Goal: Task Accomplishment & Management: Use online tool/utility

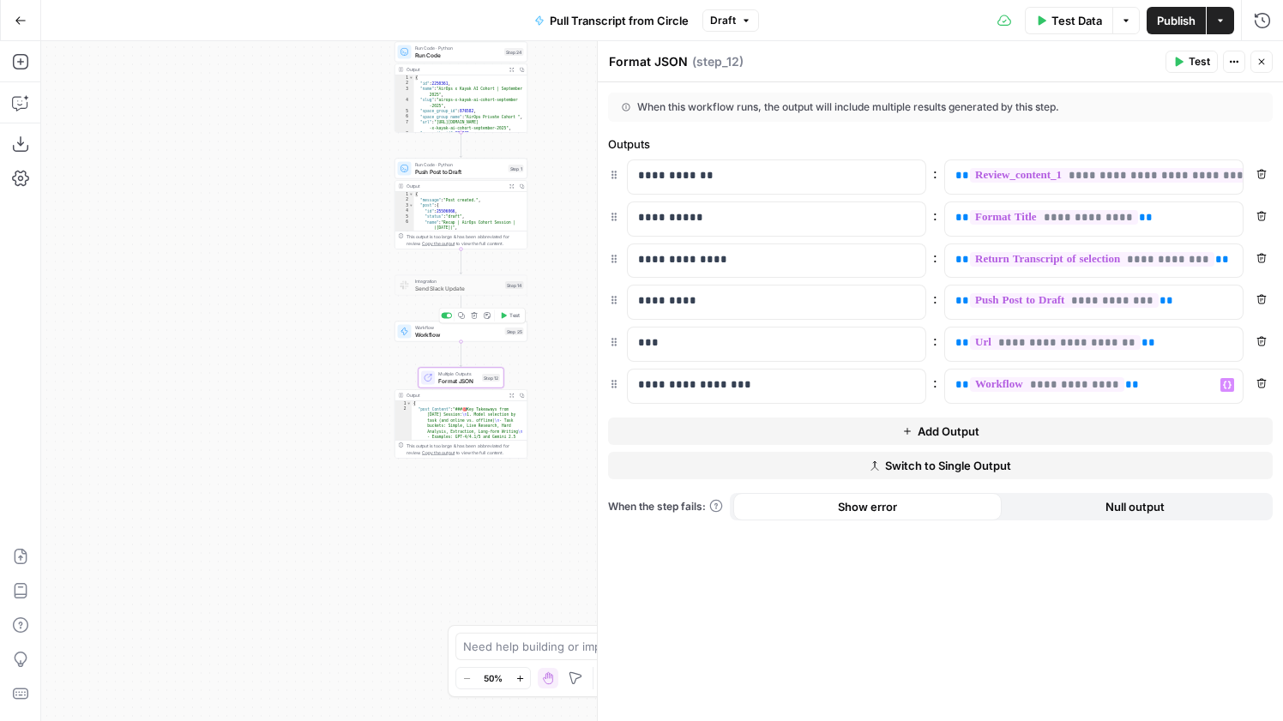
click at [454, 339] on div "Workflow Workflow Step 25 Copy step Delete step Add Note Test" at bounding box center [460, 332] width 133 height 21
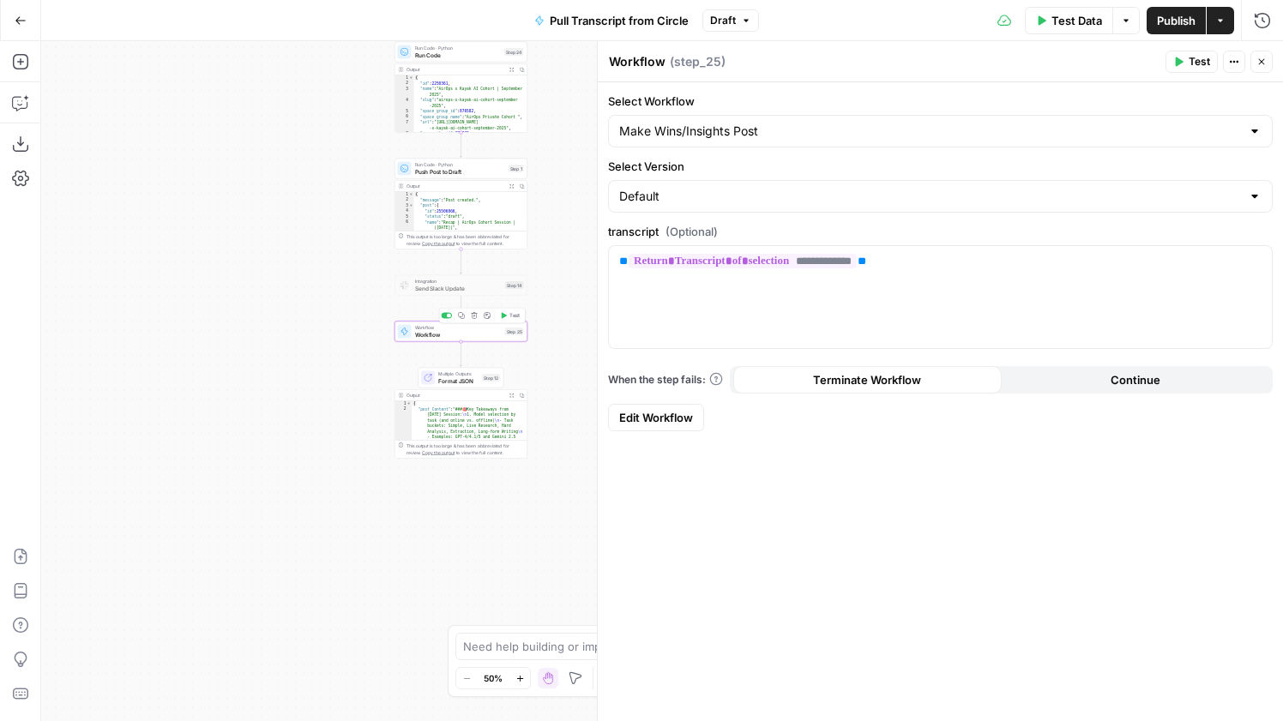
click at [448, 316] on div at bounding box center [449, 316] width 4 height 4
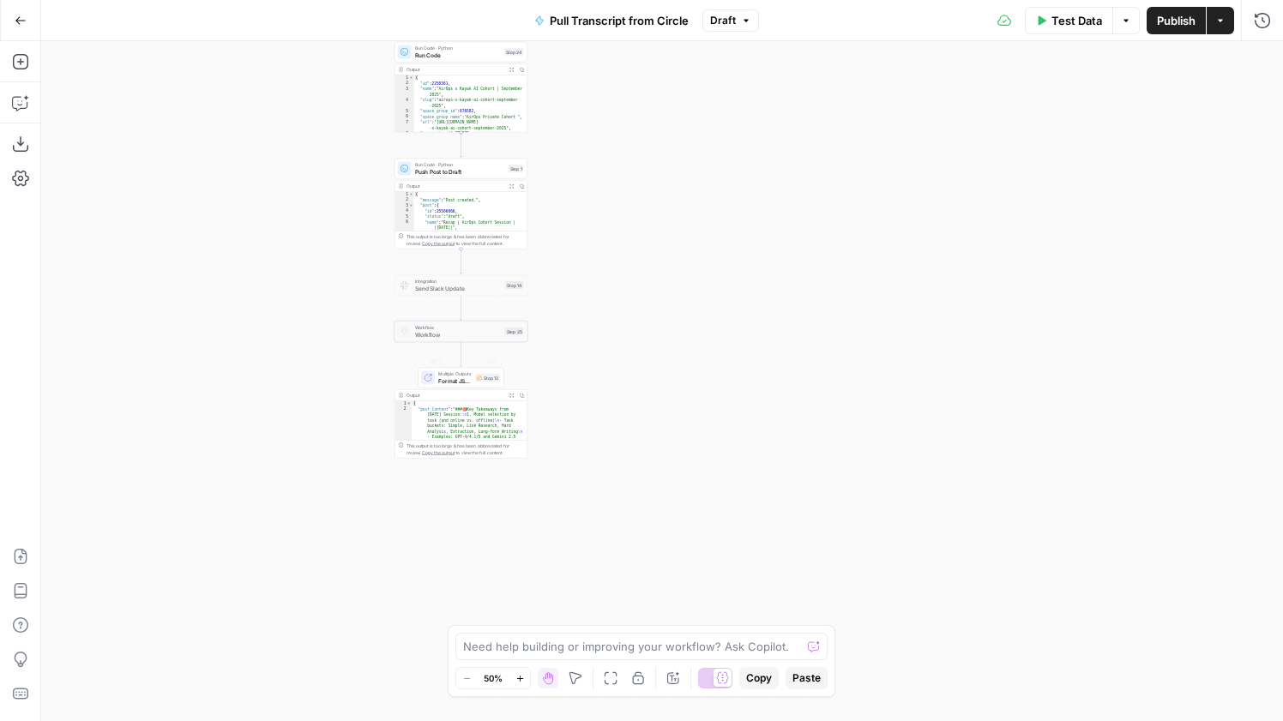
click at [473, 380] on div "Multiple Outputs Format JSON Step 12 Switch to single output Add Note Test" at bounding box center [460, 377] width 79 height 15
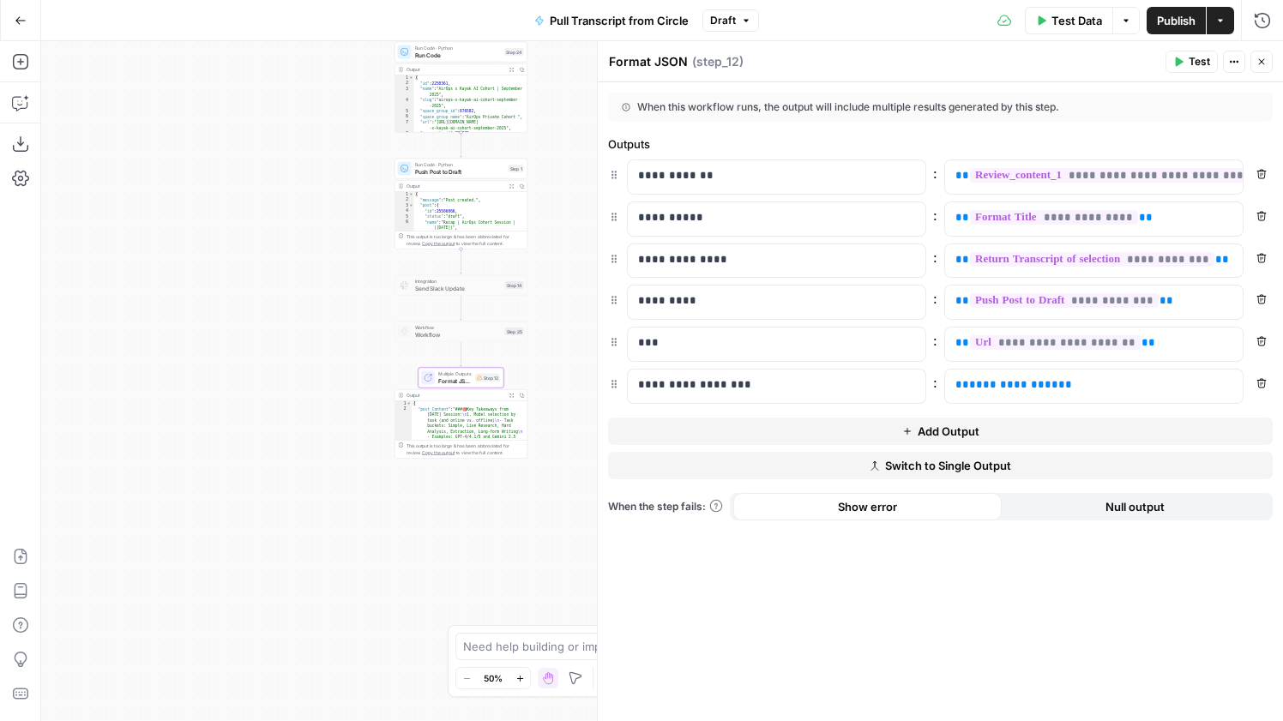
click at [1265, 388] on button "Remove" at bounding box center [1261, 383] width 22 height 22
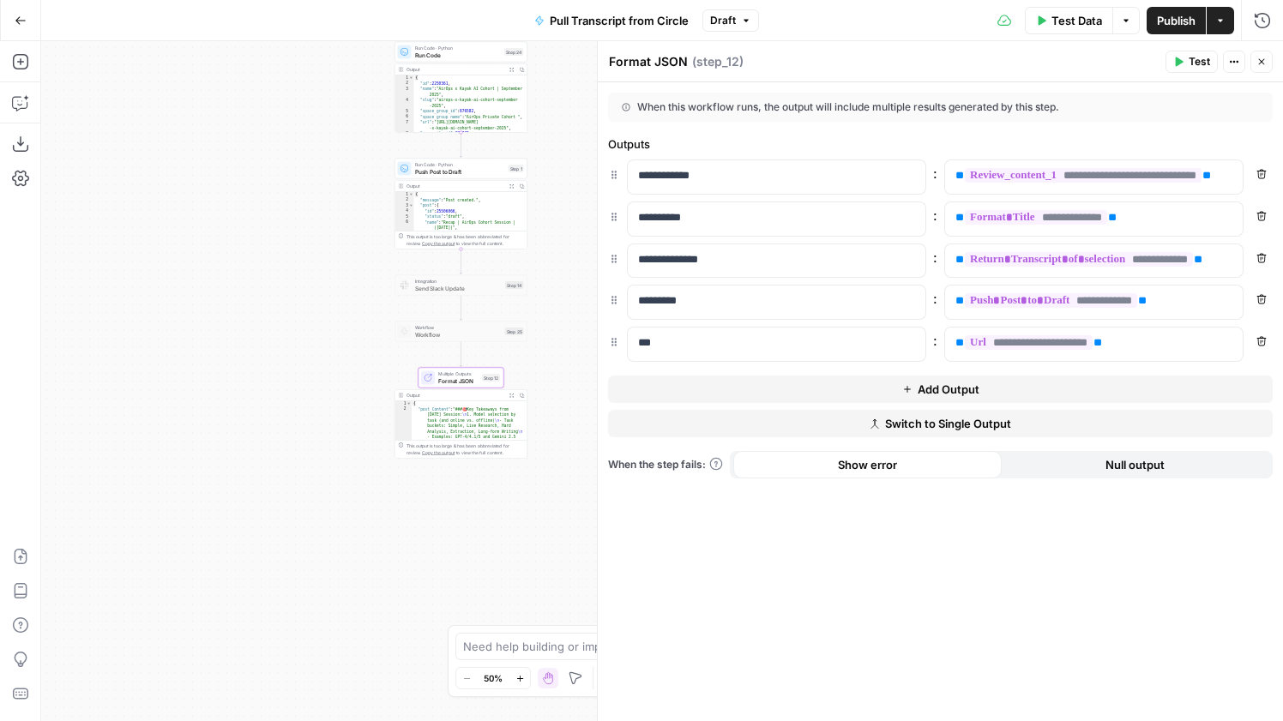
click at [1182, 15] on span "Publish" at bounding box center [1176, 20] width 39 height 17
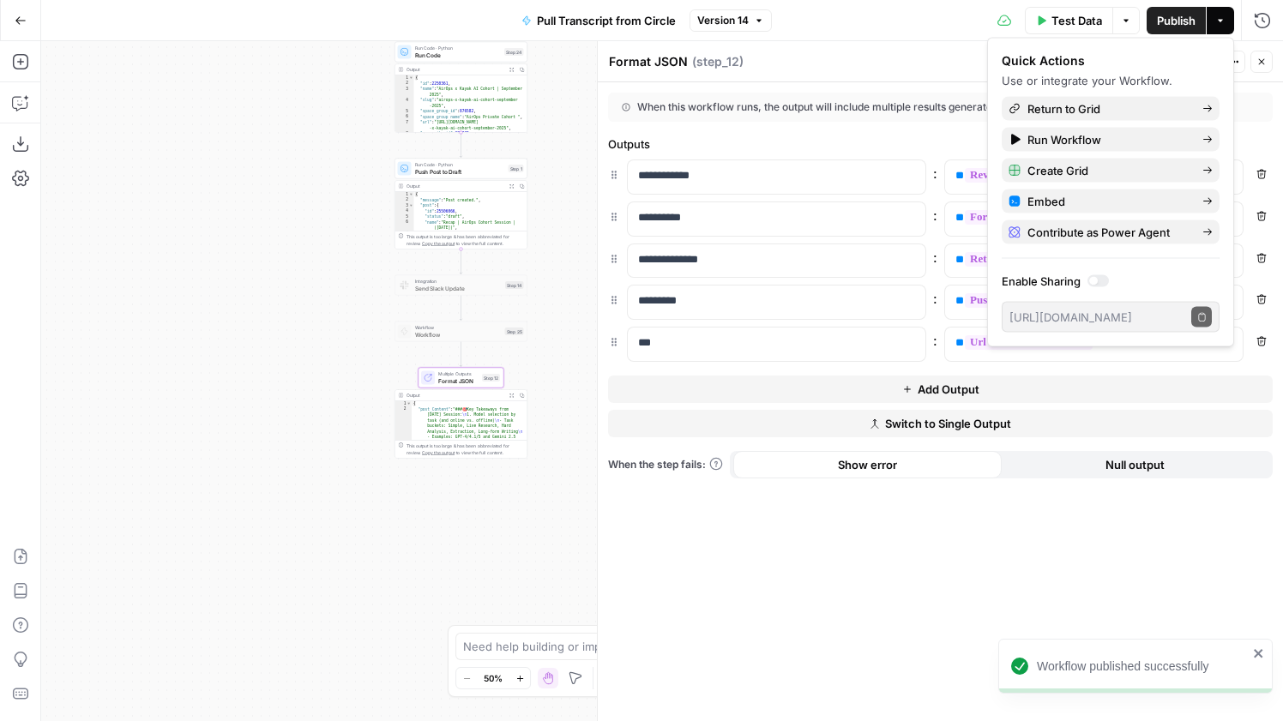
click at [21, 22] on icon "button" at bounding box center [21, 21] width 12 height 12
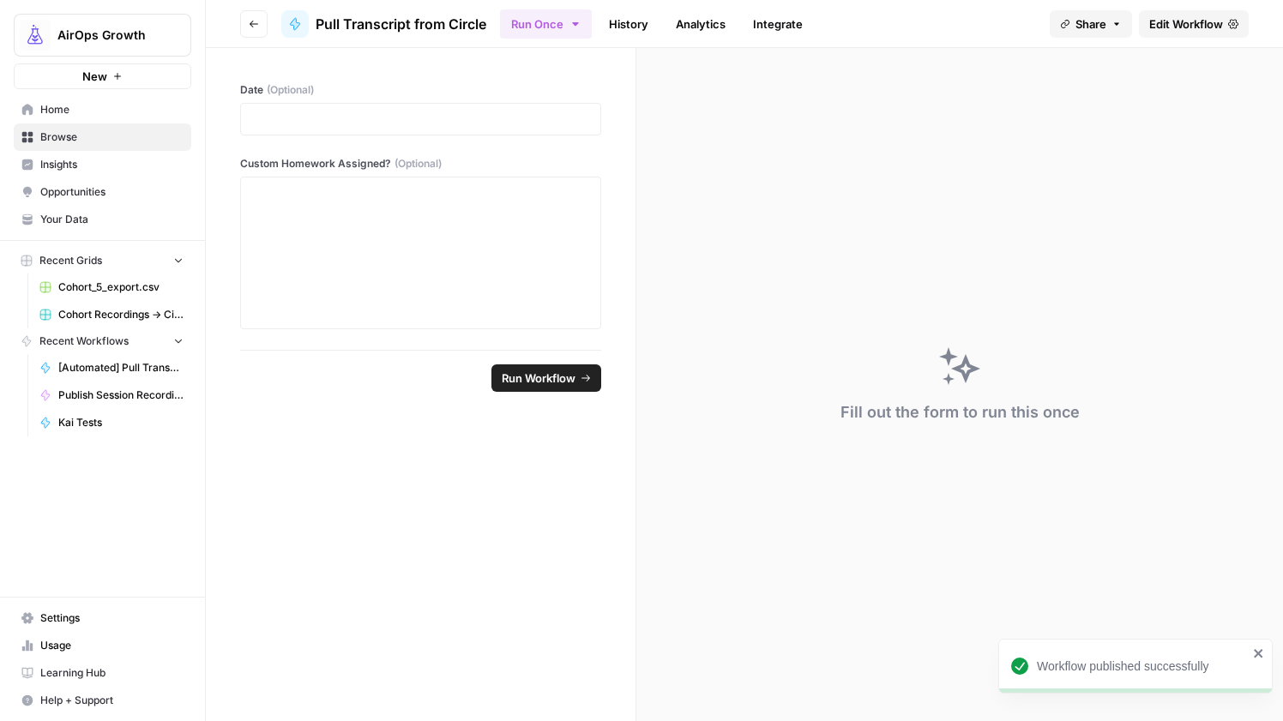
click at [84, 107] on span "Home" at bounding box center [111, 109] width 143 height 15
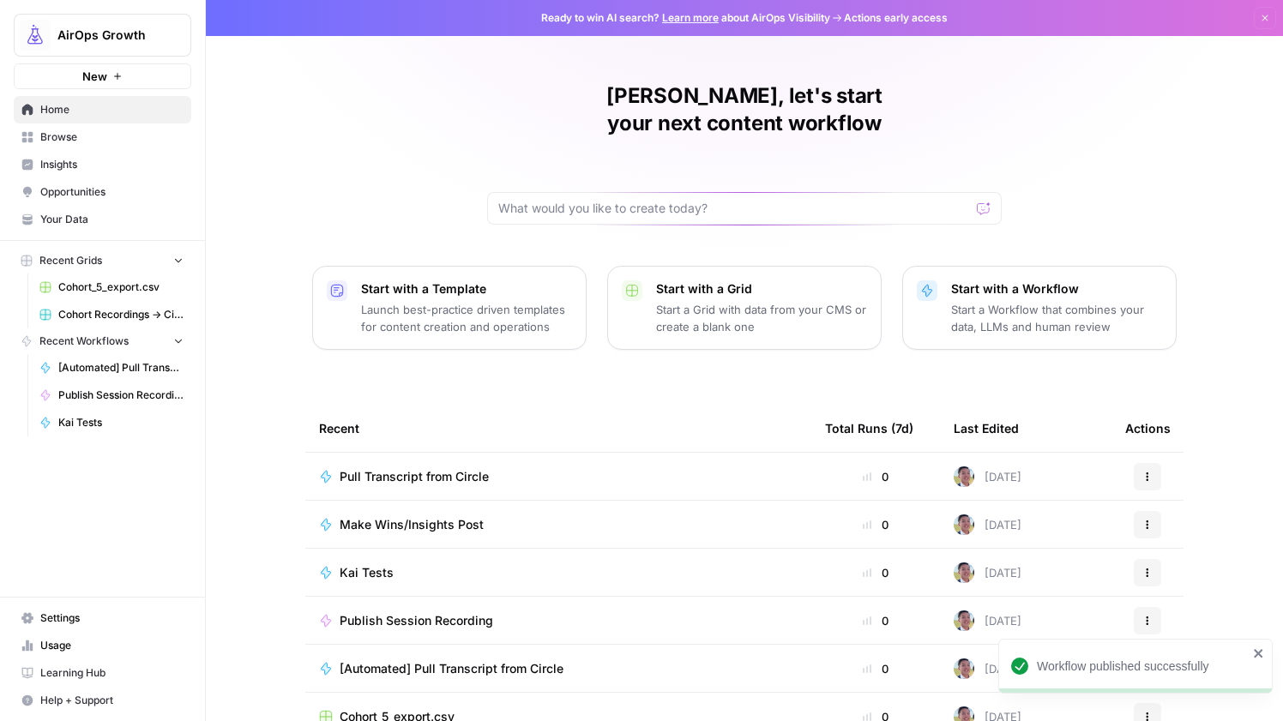
click at [410, 516] on span "Make Wins/Insights Post" at bounding box center [412, 524] width 144 height 17
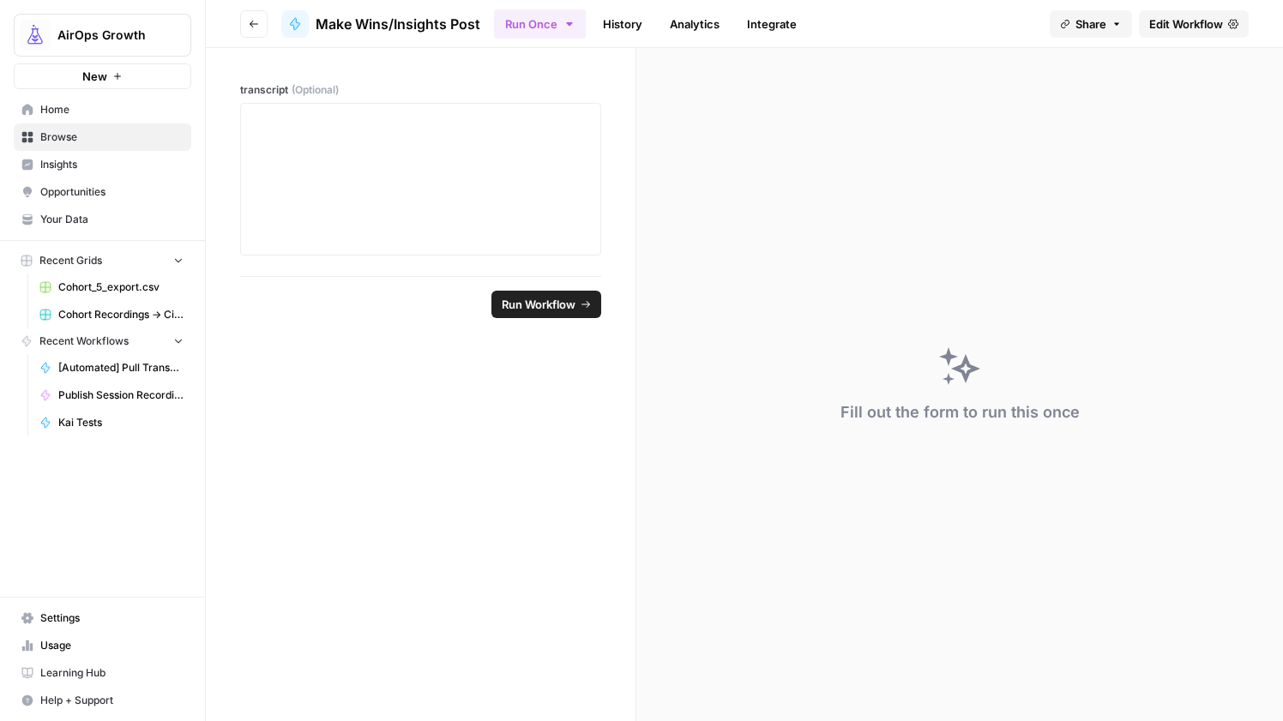
click at [1152, 19] on span "Edit Workflow" at bounding box center [1186, 23] width 74 height 17
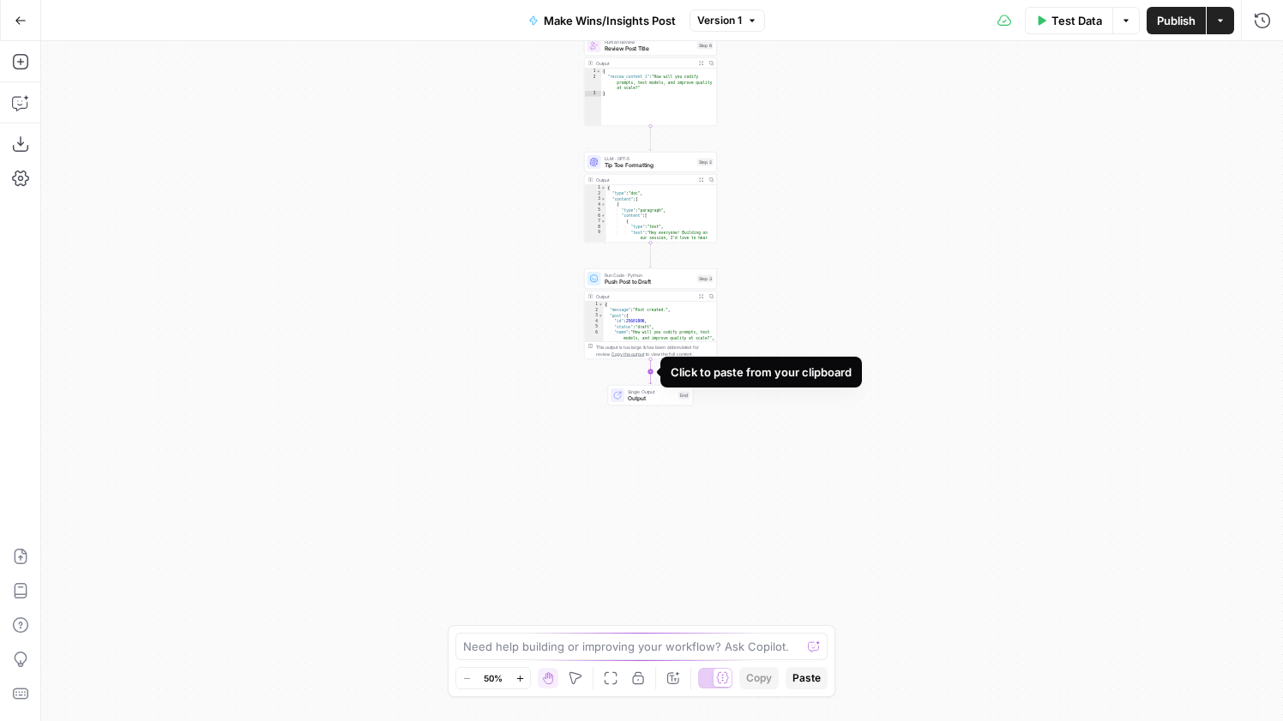
click at [651, 373] on icon "Edge from step_3 to end" at bounding box center [650, 371] width 3 height 25
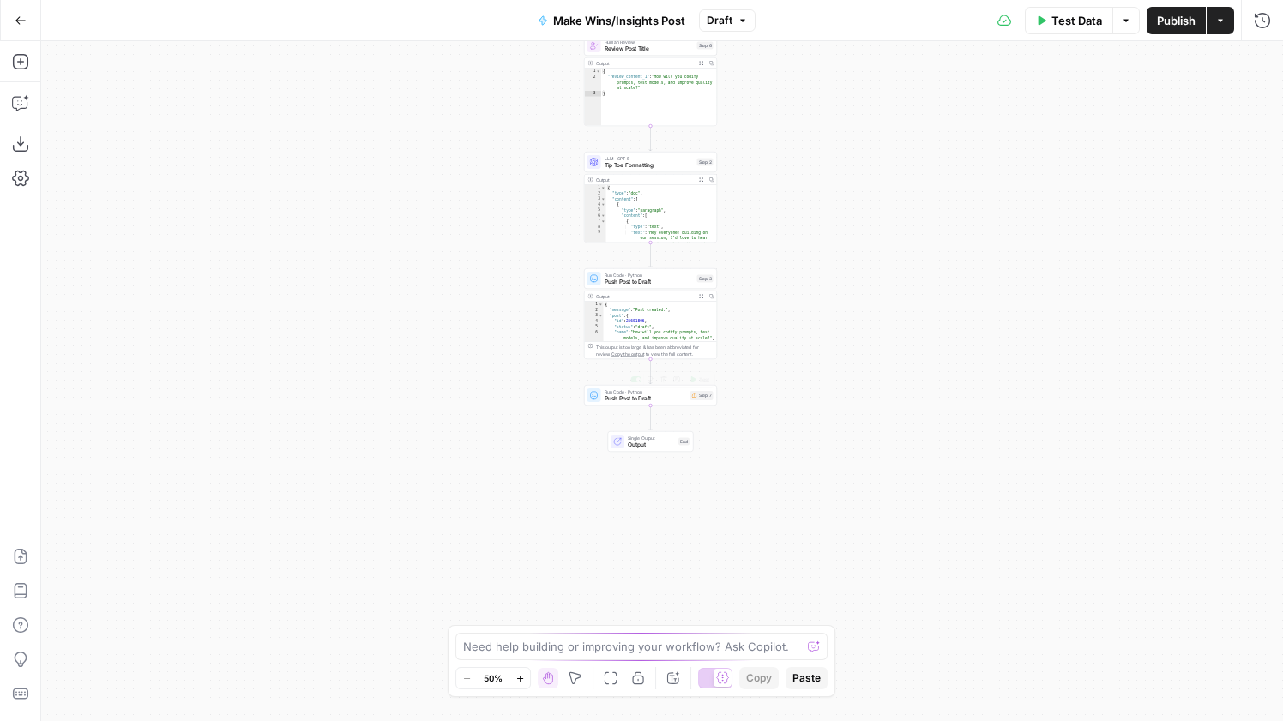
click at [605, 390] on span "Run Code · Python" at bounding box center [645, 391] width 82 height 7
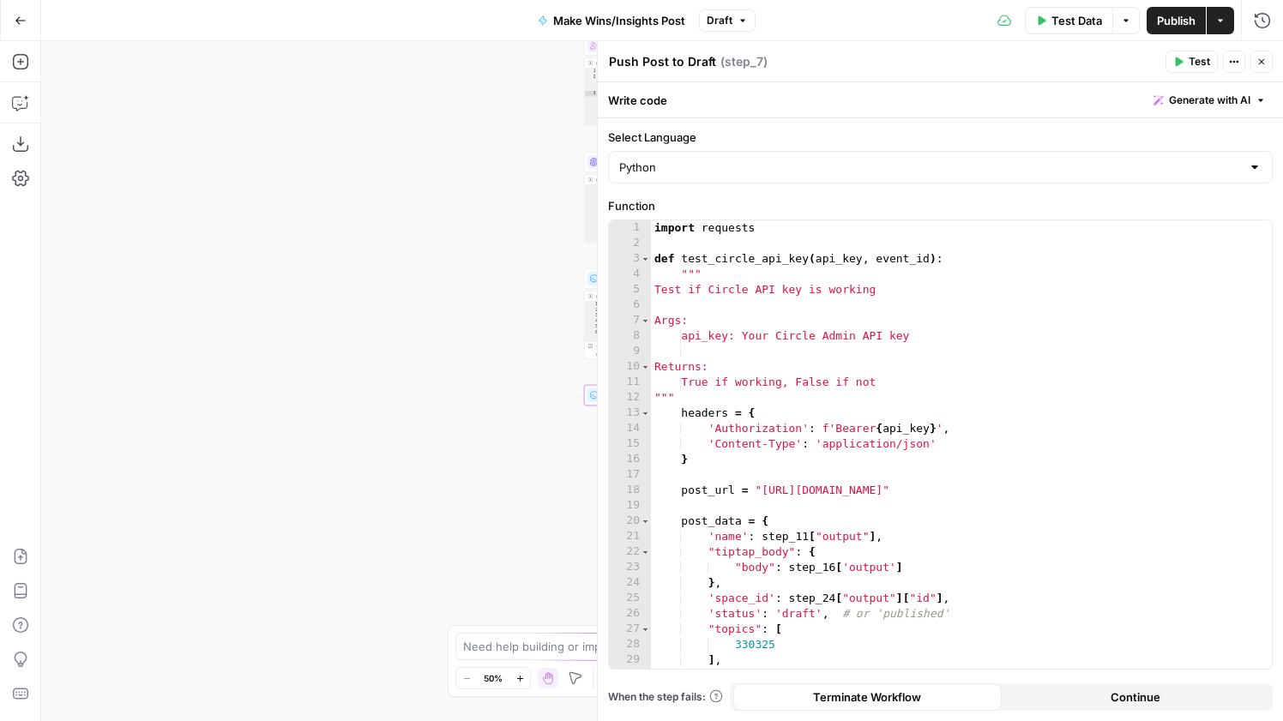
click at [1261, 54] on button "Close" at bounding box center [1261, 62] width 22 height 22
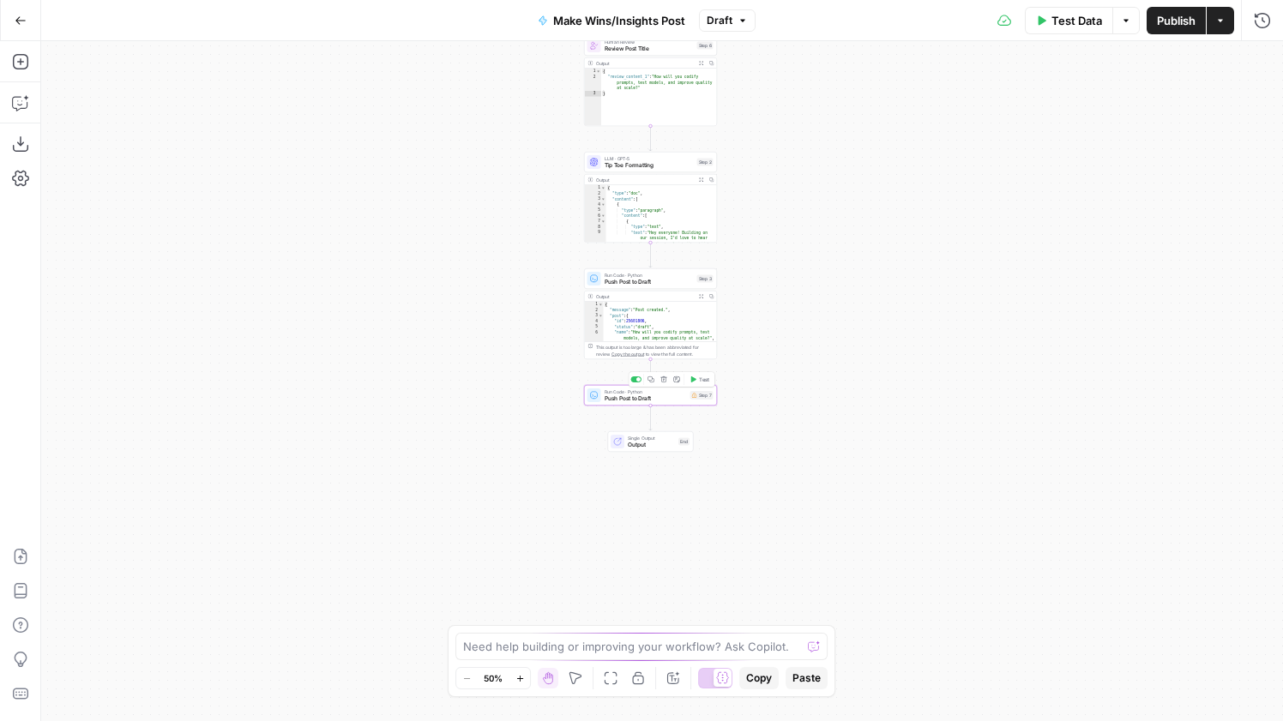
click at [662, 383] on button "Delete step" at bounding box center [663, 379] width 11 height 11
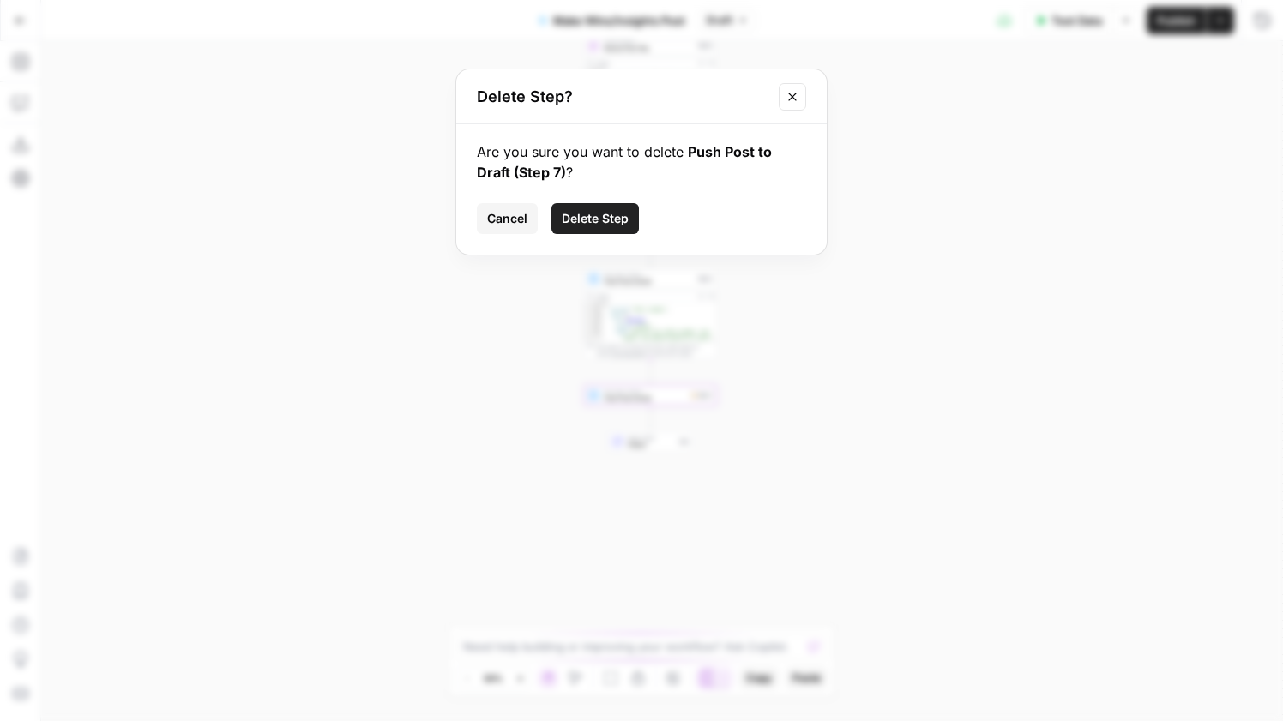
click at [612, 202] on div "Are you sure you want to delete Push Post to Draft (Step 7) ? Cancel Delete Step" at bounding box center [641, 189] width 370 height 130
click at [612, 208] on button "Delete Step" at bounding box center [594, 218] width 87 height 31
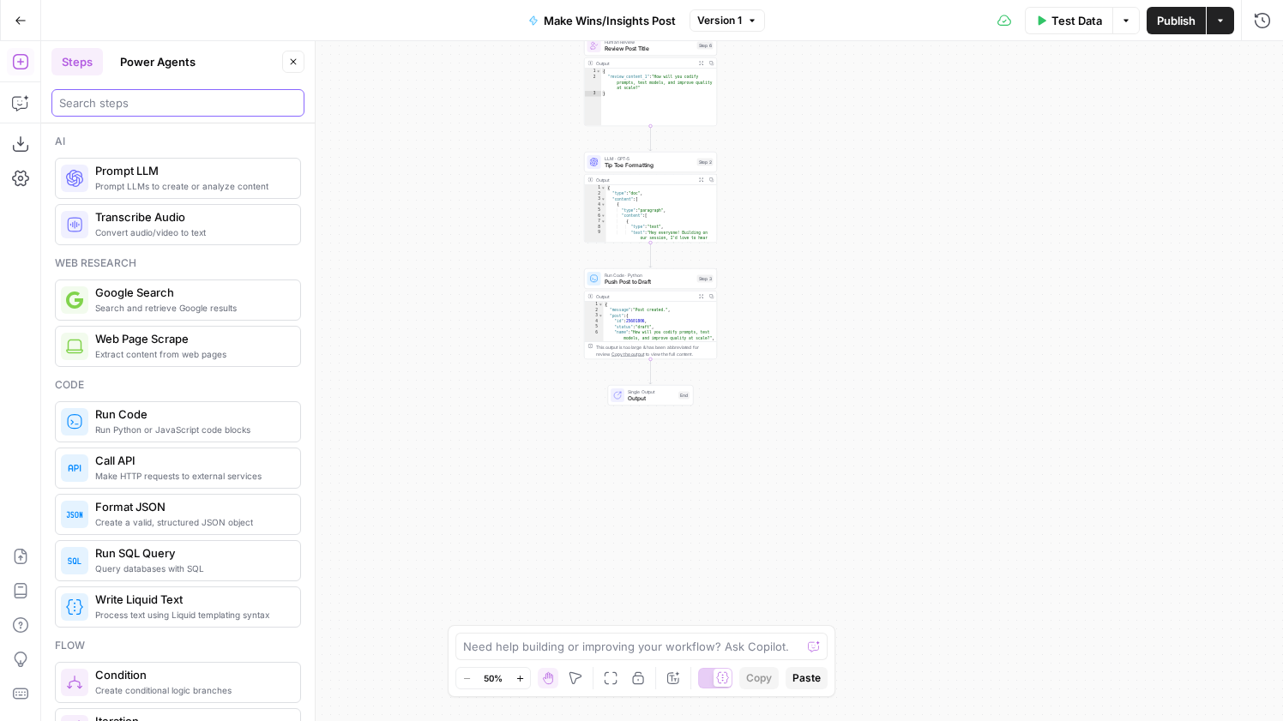
click at [178, 101] on input "search" at bounding box center [177, 102] width 237 height 17
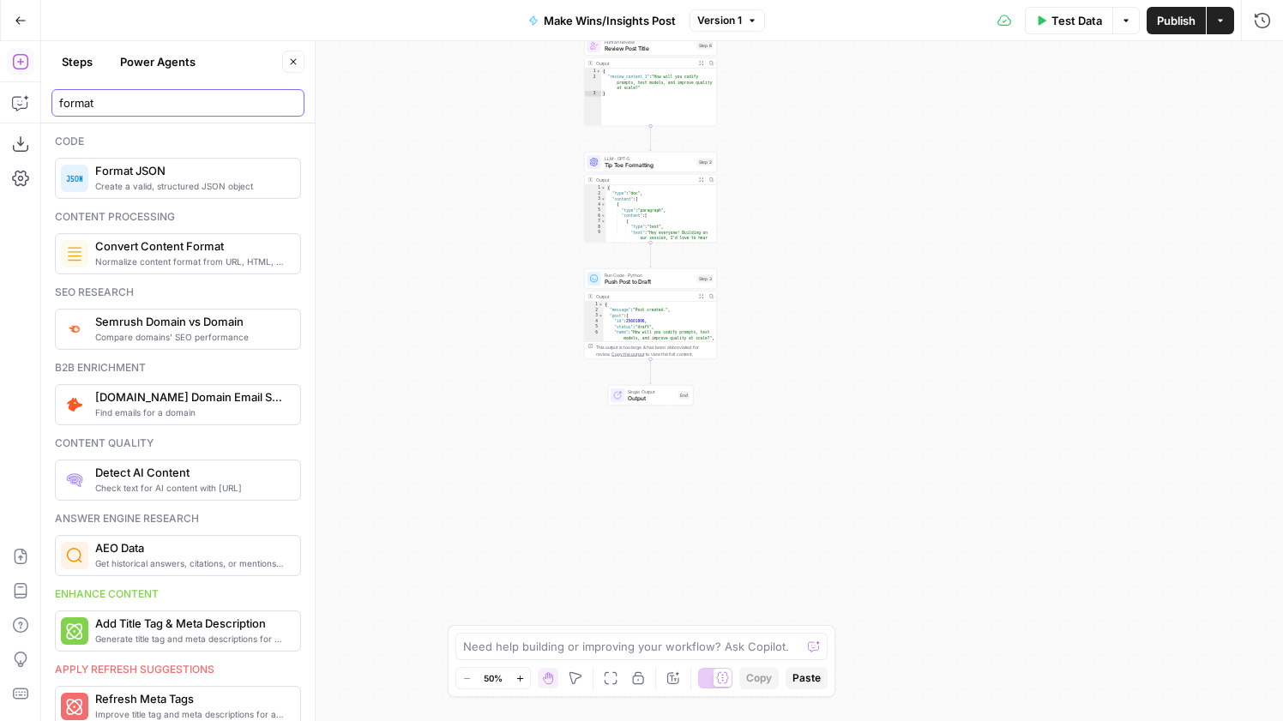
type input "format"
click at [172, 180] on span "Create a valid, structured JSON object" at bounding box center [190, 186] width 191 height 14
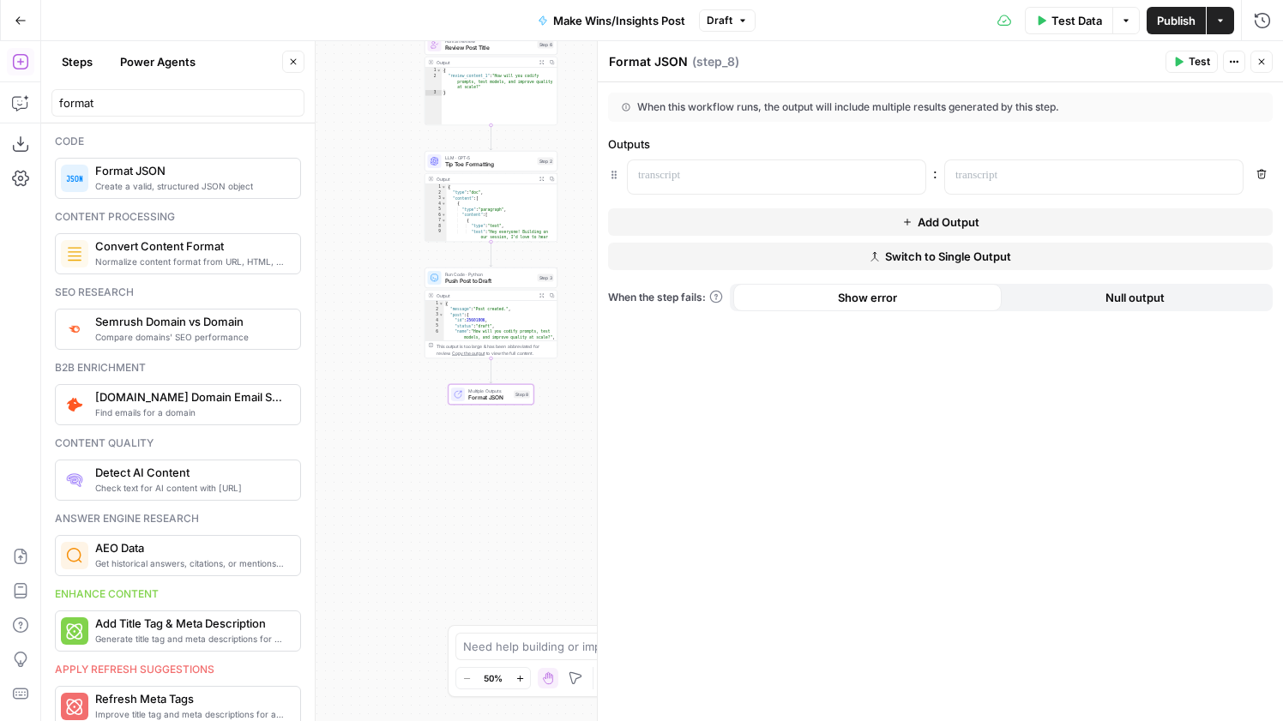
drag, startPoint x: 503, startPoint y: 189, endPoint x: 345, endPoint y: 188, distance: 158.6
click at [345, 188] on div "**********" at bounding box center [661, 381] width 1241 height 680
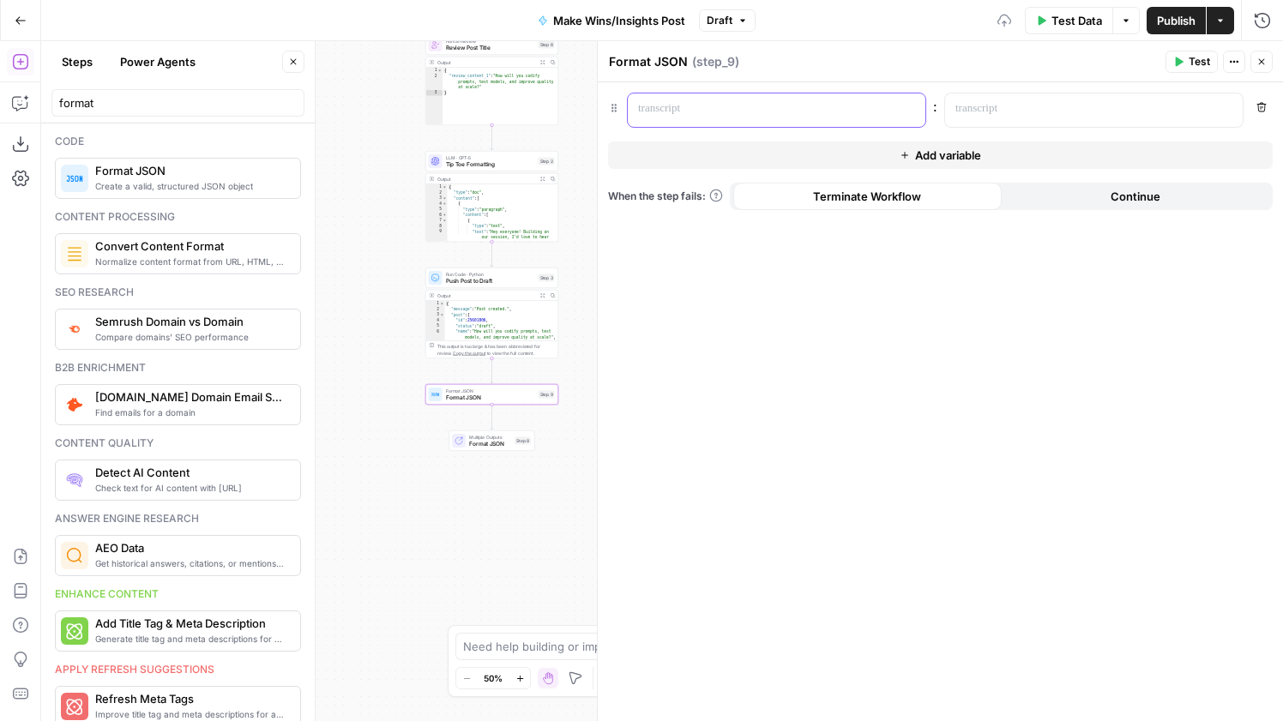
click at [732, 108] on p at bounding box center [762, 108] width 249 height 17
click at [1044, 105] on p at bounding box center [1079, 108] width 249 height 17
click at [1227, 105] on icon "button" at bounding box center [1227, 109] width 9 height 9
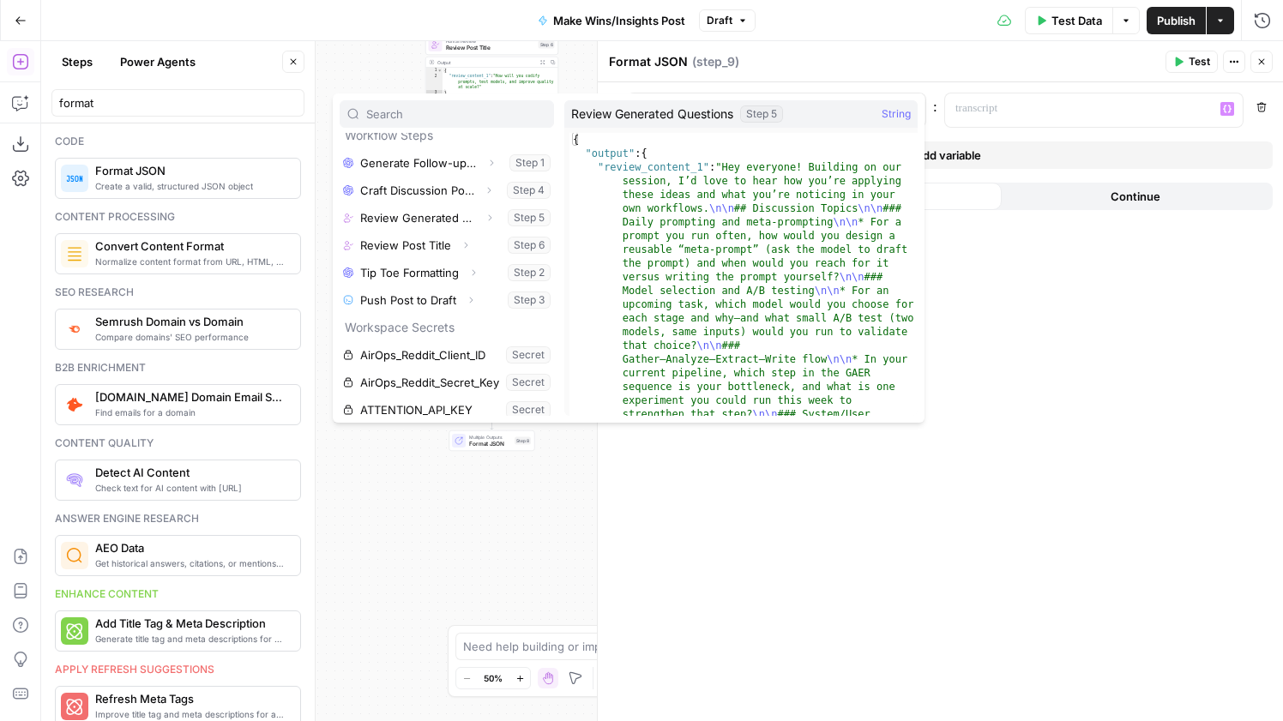
scroll to position [75, 0]
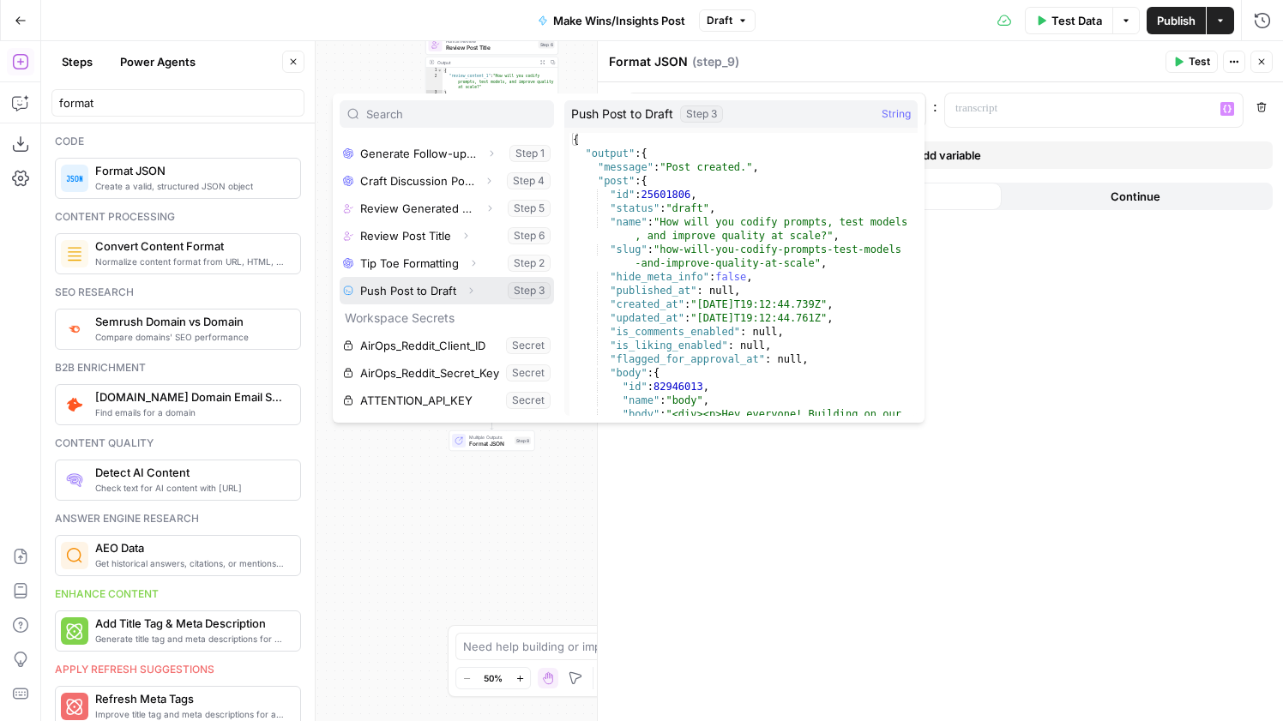
click at [470, 292] on icon "button" at bounding box center [471, 291] width 10 height 10
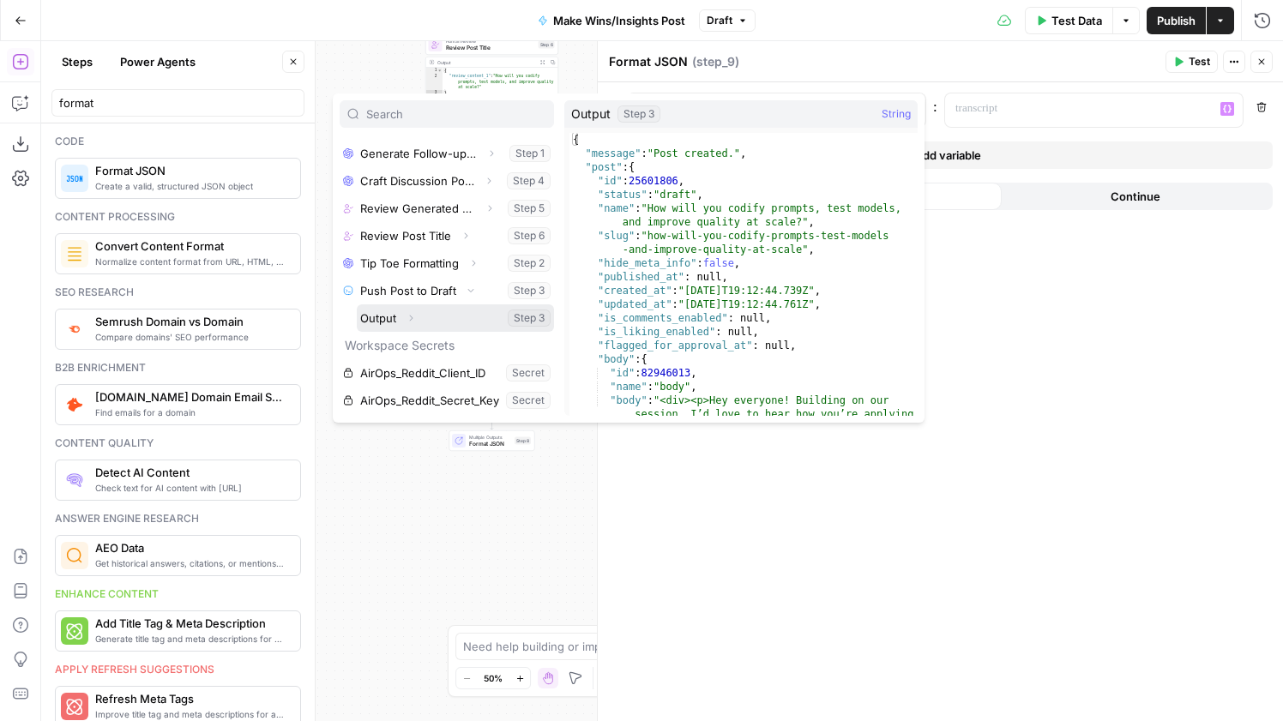
click at [416, 321] on button "Expand" at bounding box center [411, 318] width 22 height 22
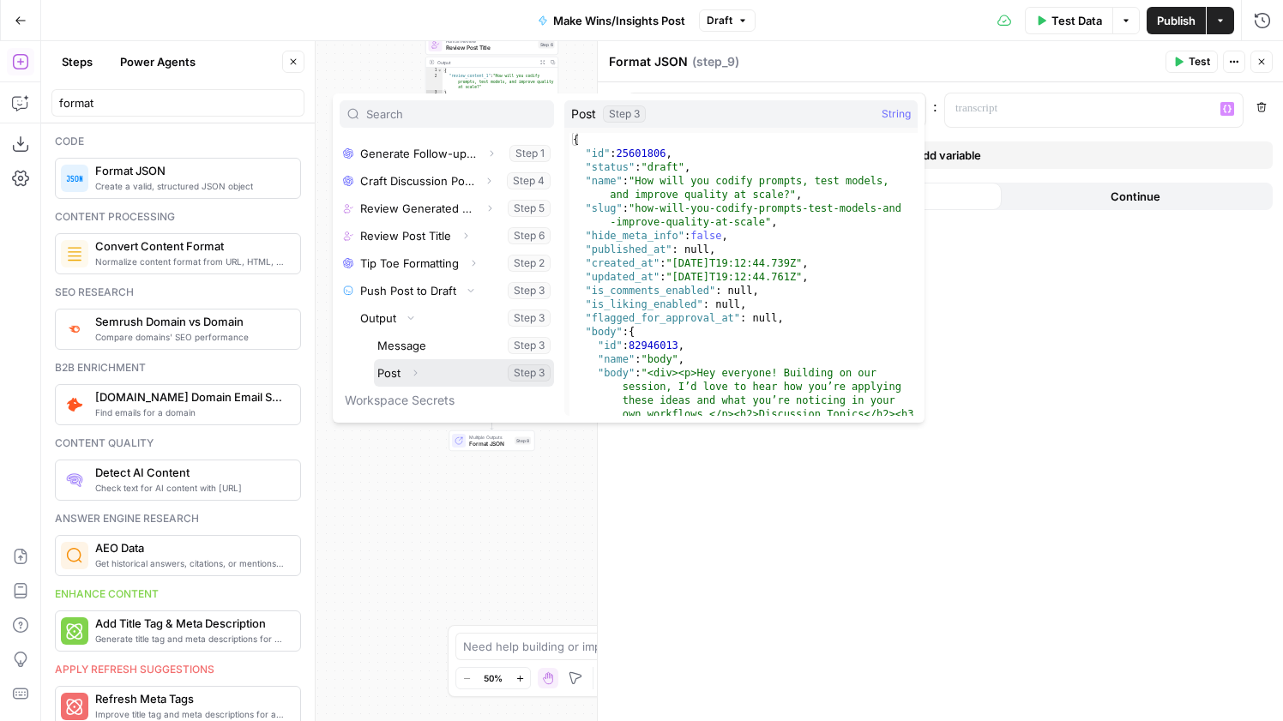
click at [410, 370] on icon "button" at bounding box center [415, 373] width 10 height 10
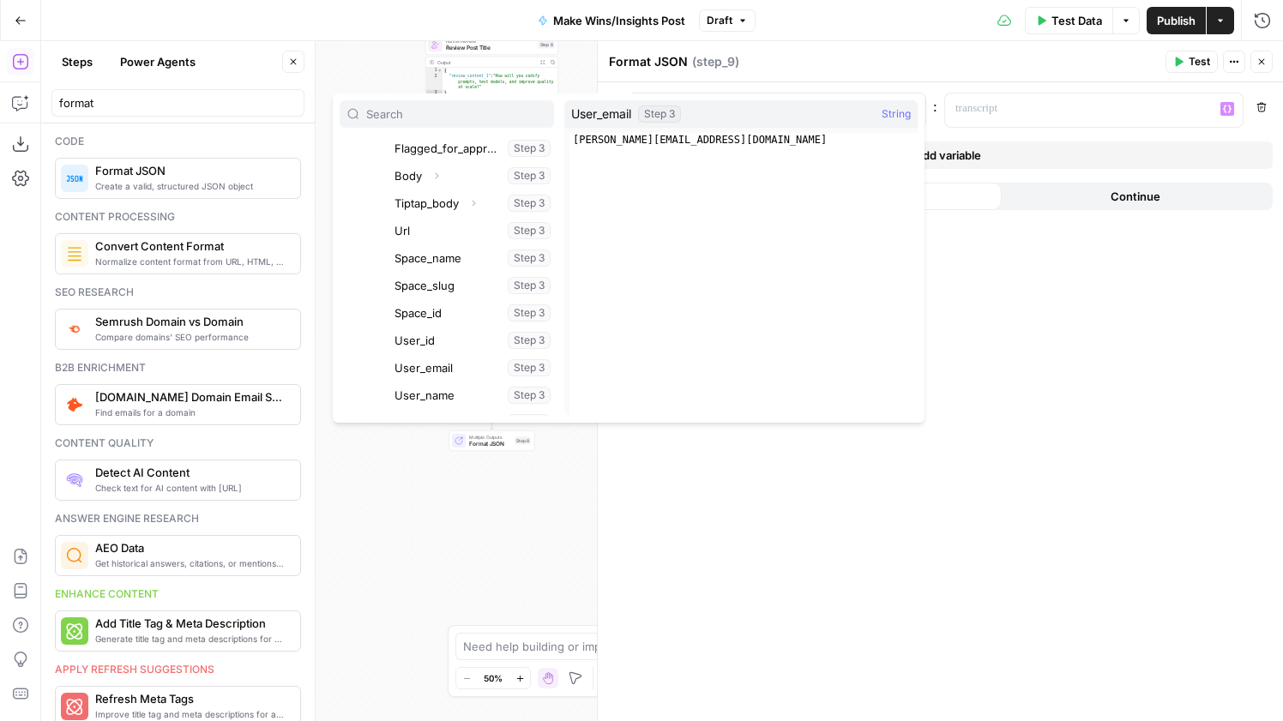
scroll to position [595, 0]
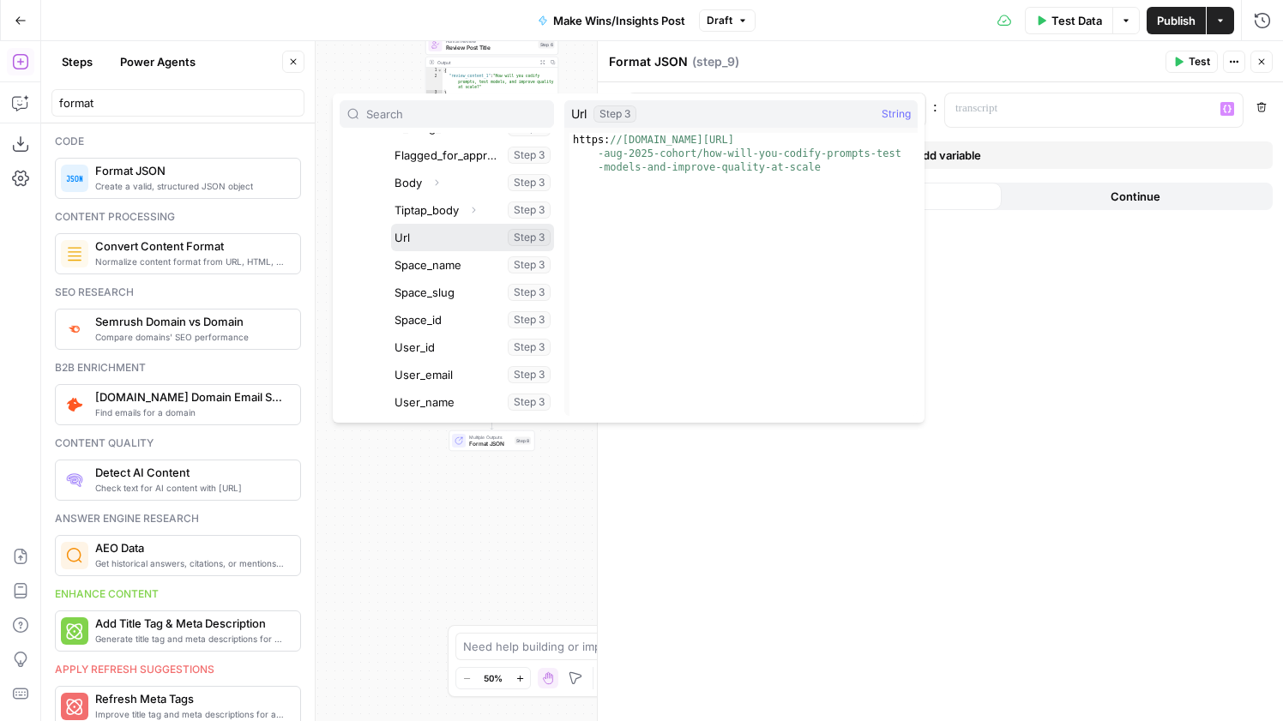
click at [448, 235] on button "Select variable Url" at bounding box center [472, 237] width 163 height 27
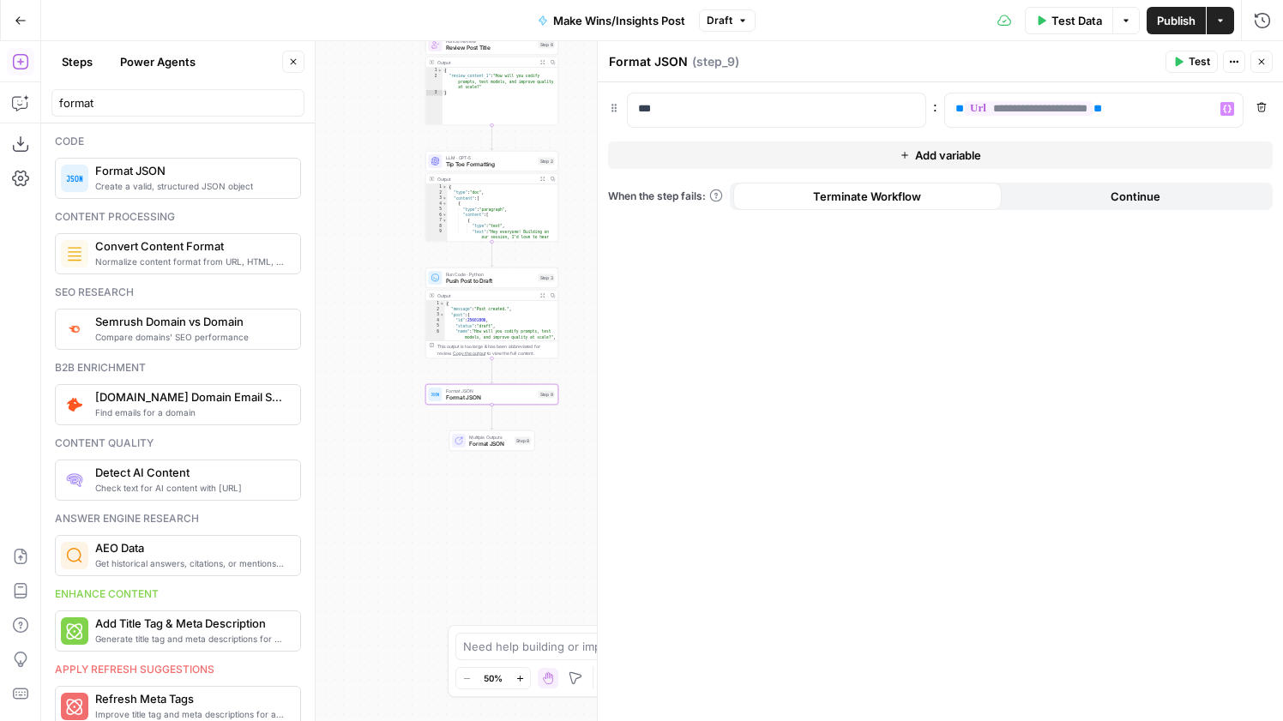
click at [757, 153] on button "Add variable" at bounding box center [940, 154] width 664 height 27
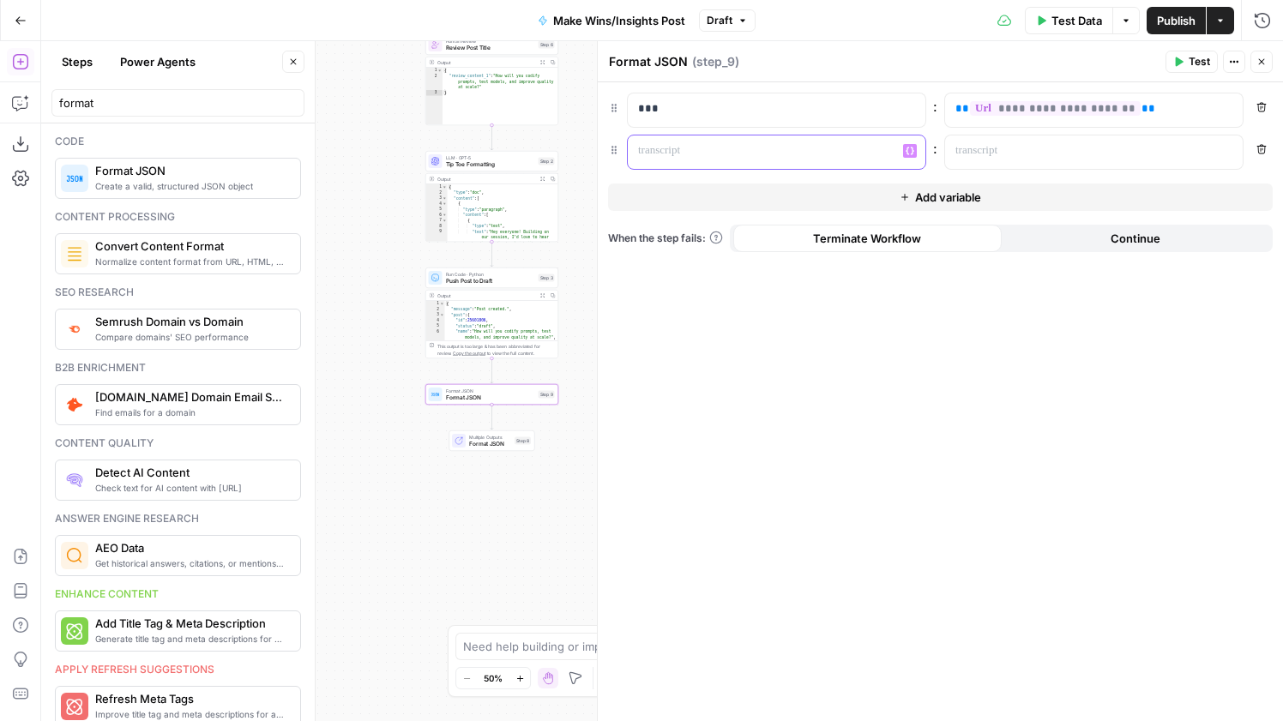
click at [712, 153] on p at bounding box center [762, 150] width 249 height 17
click at [1106, 147] on p at bounding box center [1079, 150] width 249 height 17
click at [1230, 149] on icon "button" at bounding box center [1227, 151] width 9 height 9
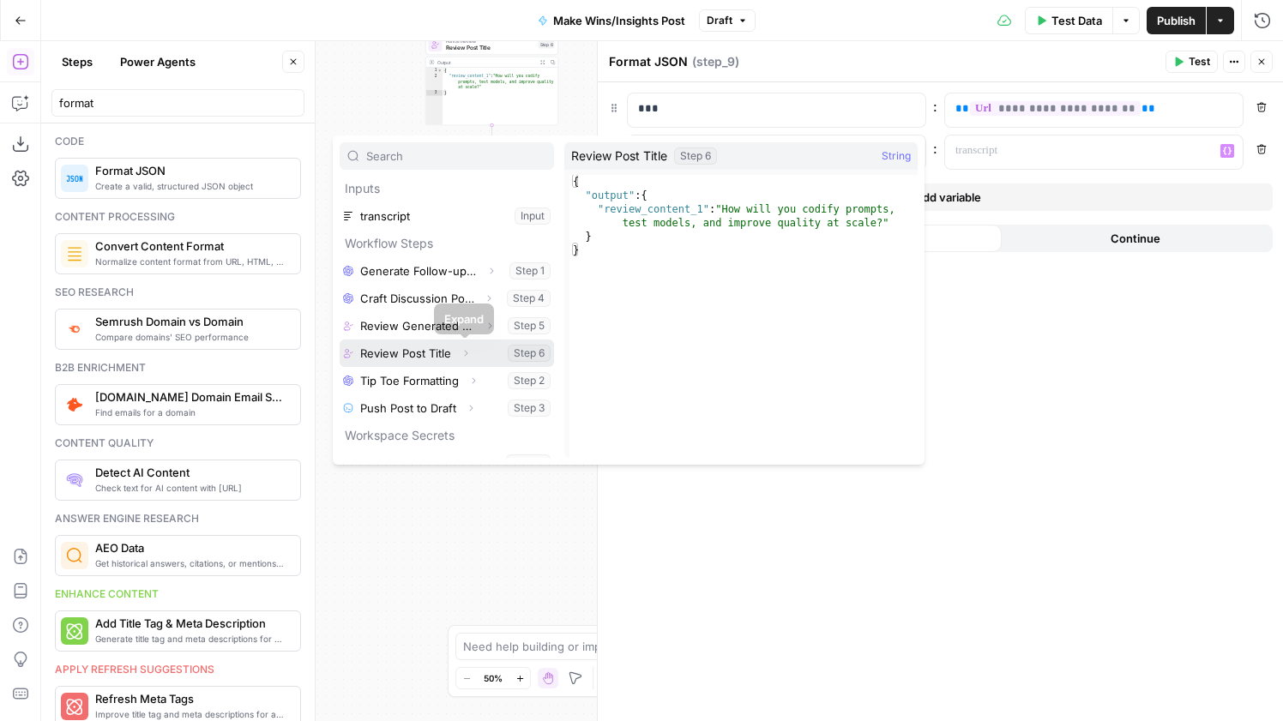
click at [470, 349] on button "Expand" at bounding box center [465, 353] width 22 height 22
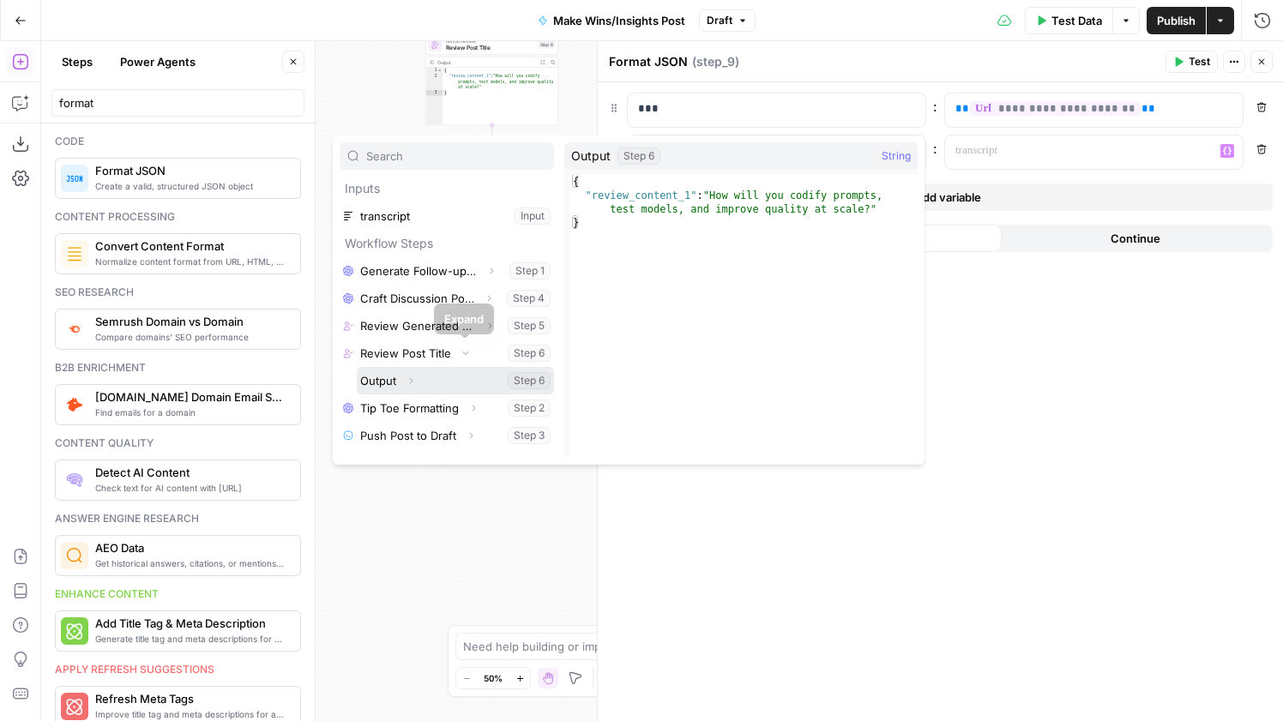
click at [433, 376] on button "Select variable Output" at bounding box center [455, 380] width 197 height 27
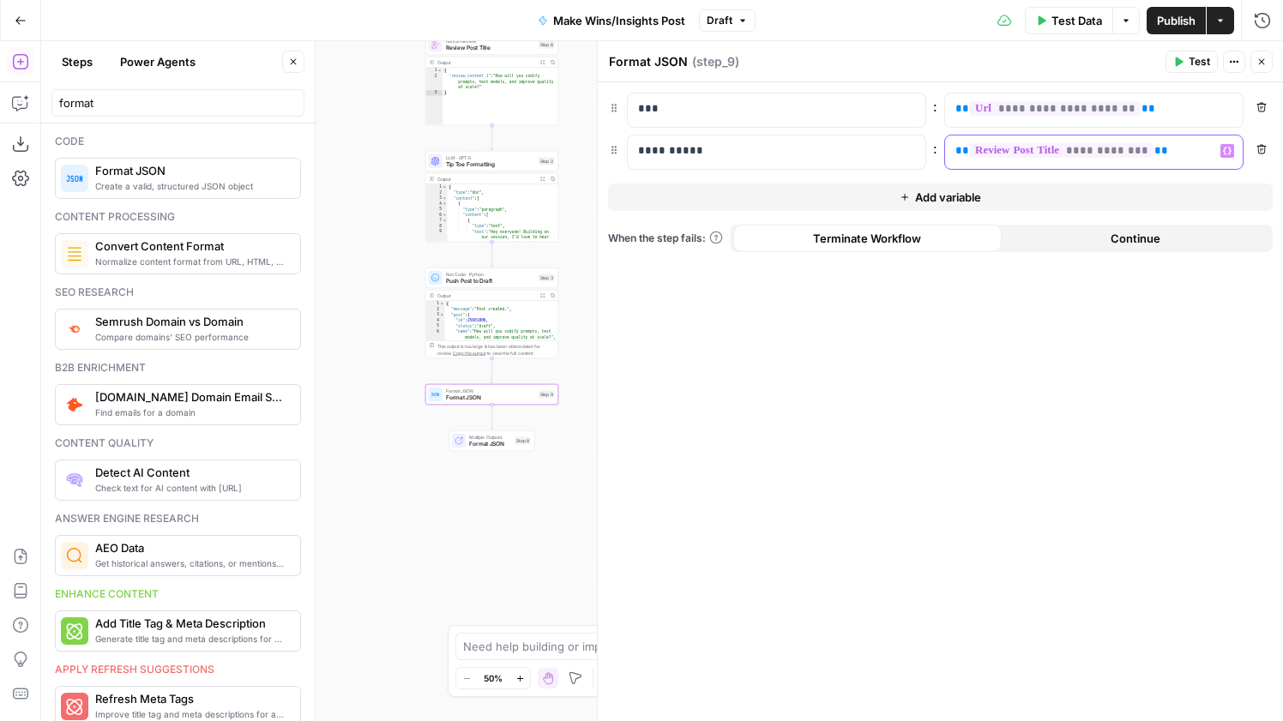
click at [1145, 151] on span "**********" at bounding box center [1061, 150] width 183 height 15
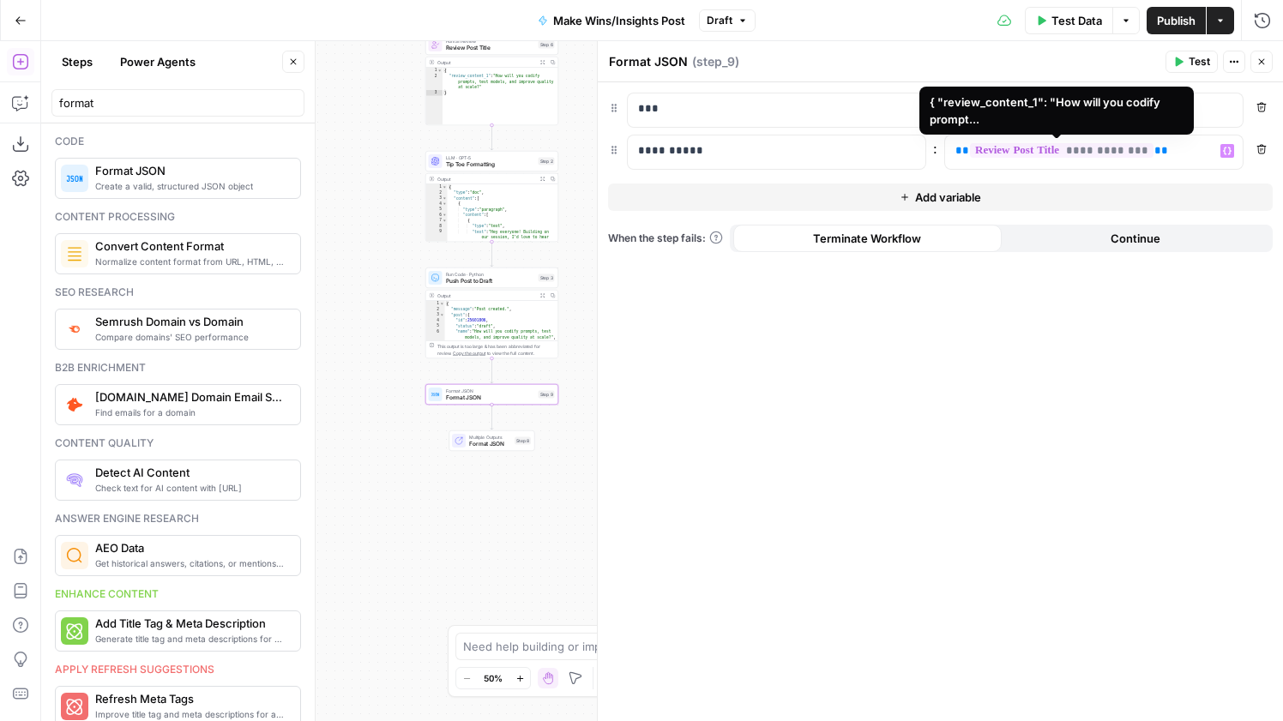
scroll to position [174, 0]
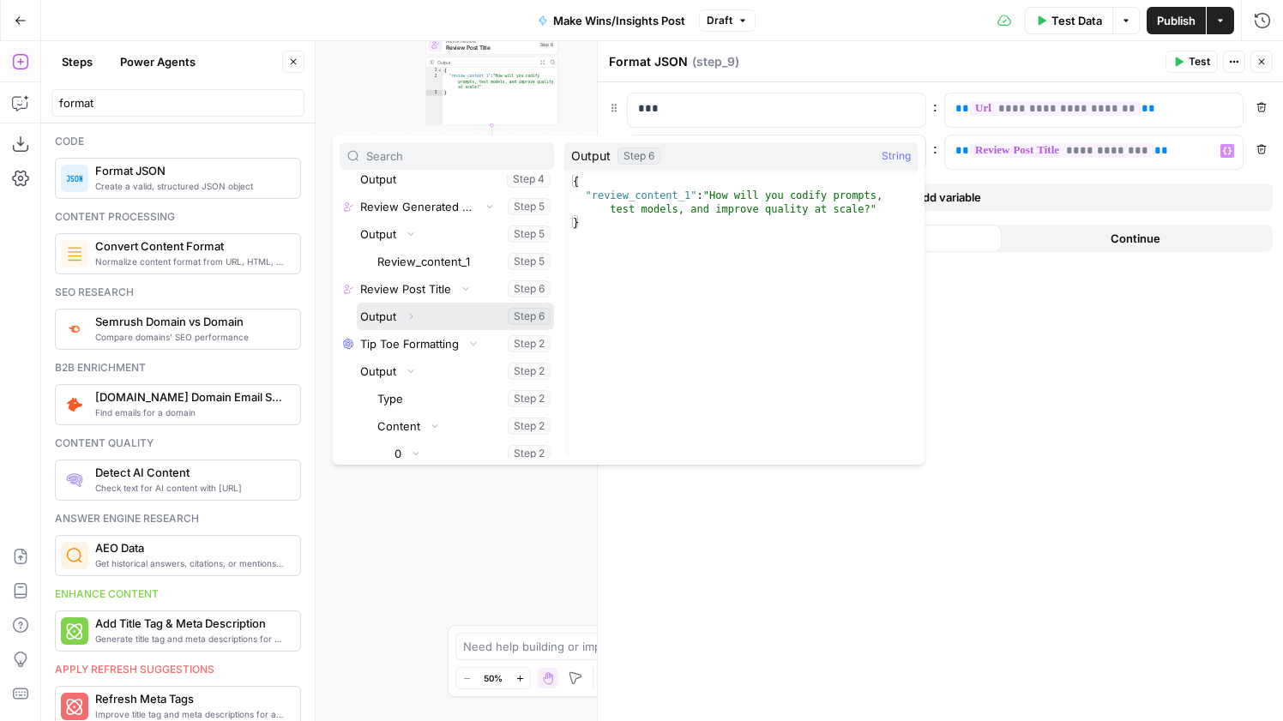
click at [407, 313] on icon "button" at bounding box center [411, 316] width 10 height 10
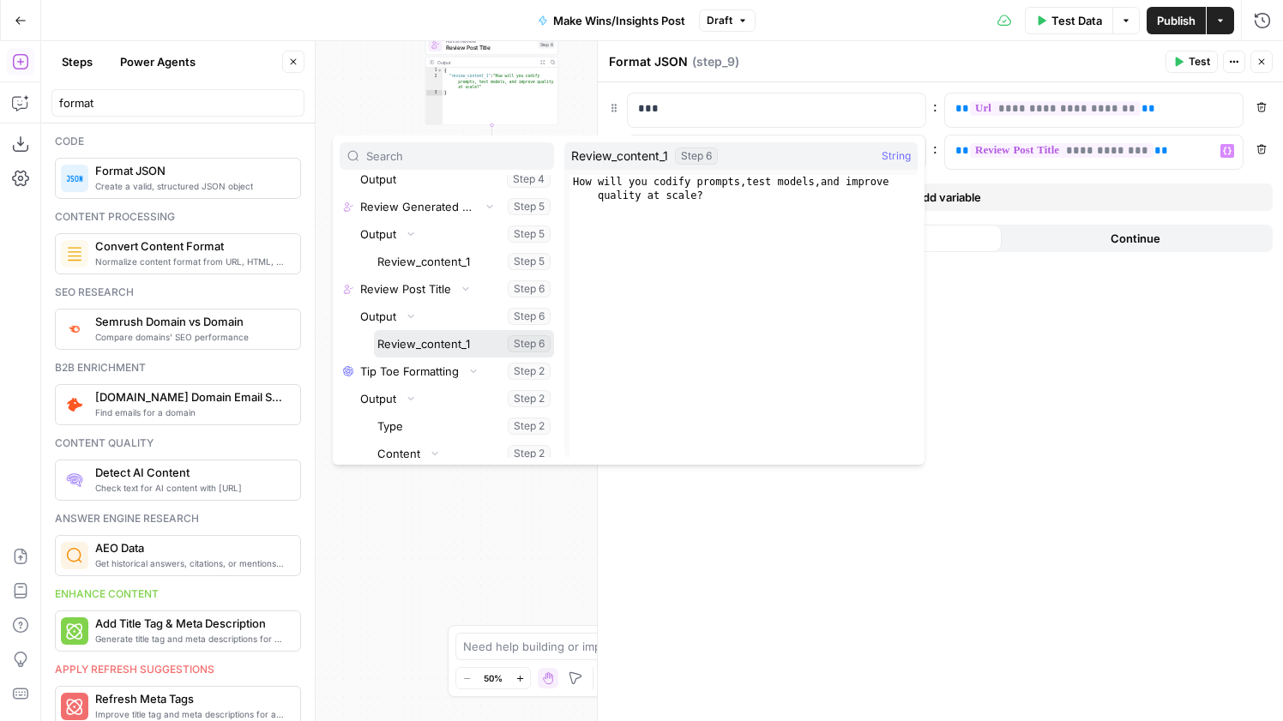
click at [406, 340] on button "Select variable Review_content_1" at bounding box center [464, 343] width 180 height 27
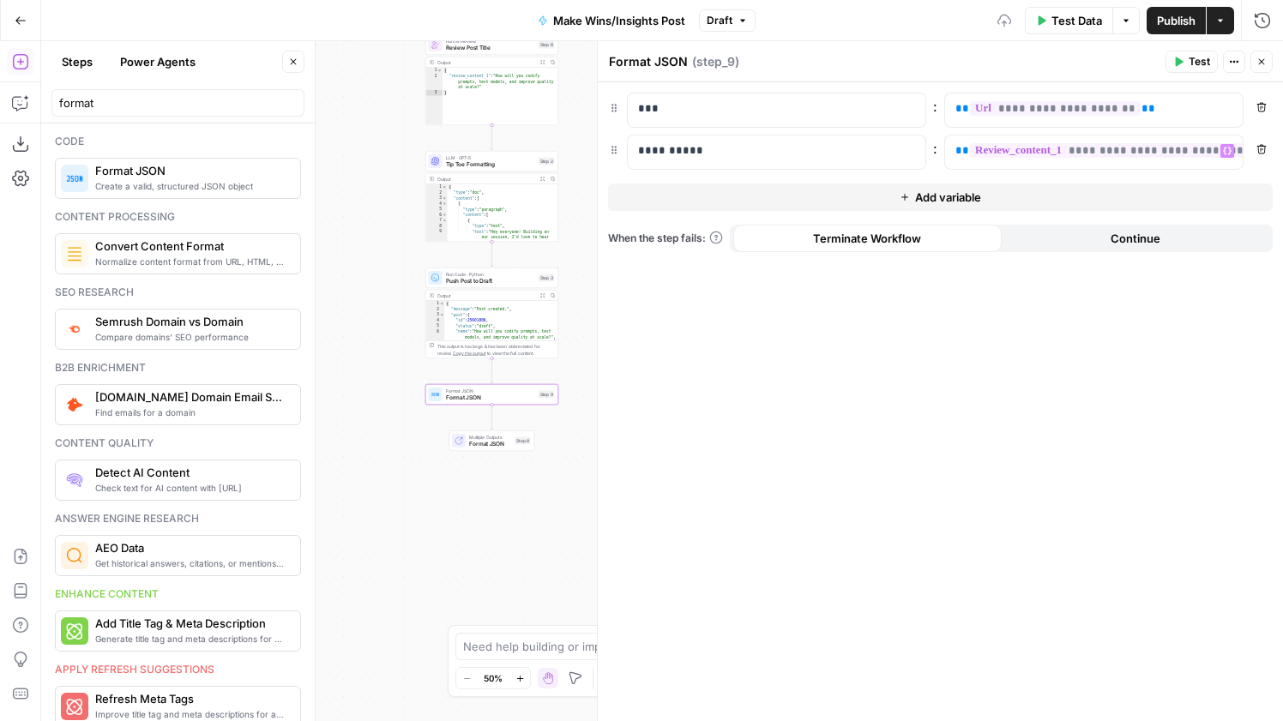
click at [846, 195] on button "Add variable" at bounding box center [940, 196] width 664 height 27
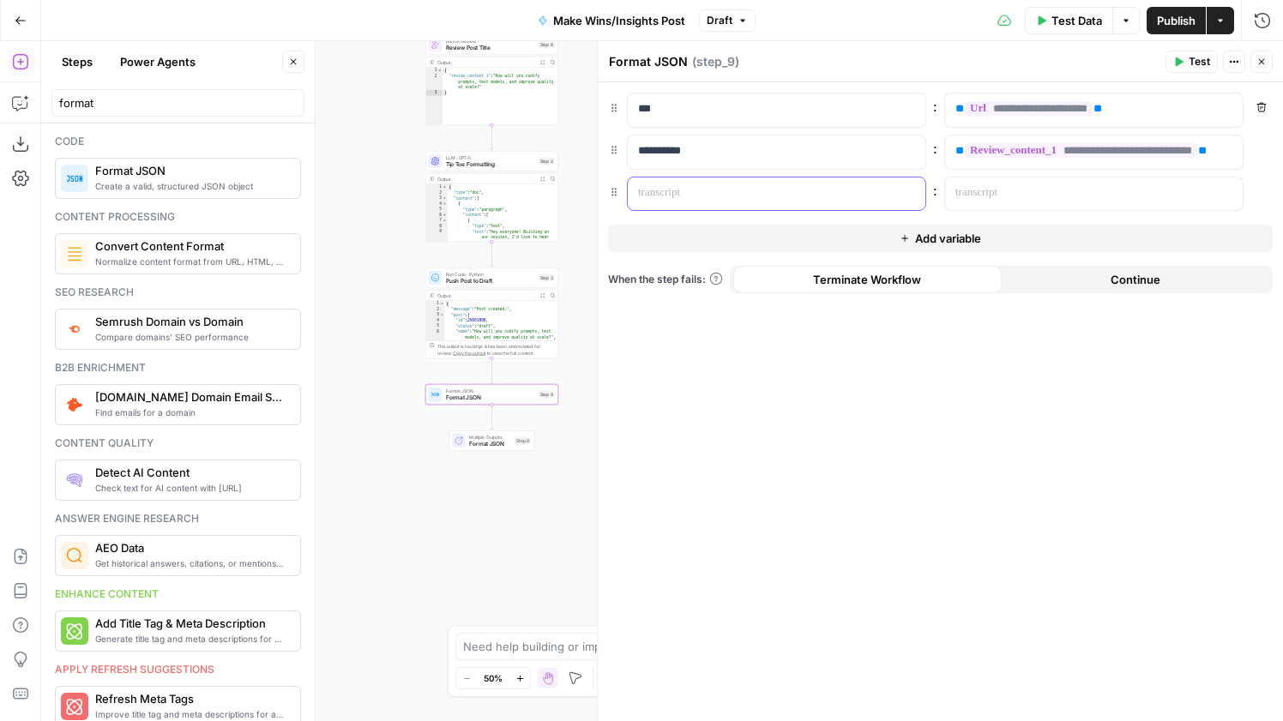
click at [720, 189] on p at bounding box center [762, 192] width 249 height 17
click at [1117, 195] on p at bounding box center [1079, 192] width 249 height 17
click at [1227, 194] on icon "button" at bounding box center [1227, 193] width 9 height 9
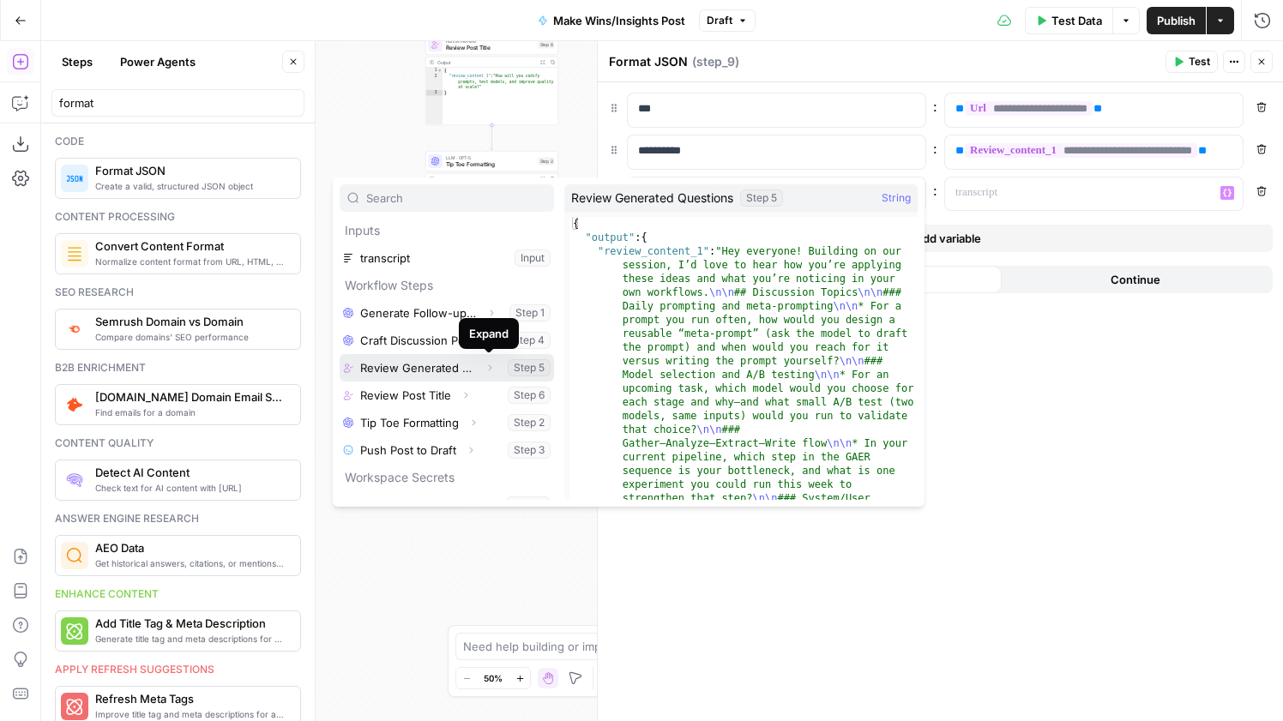
click at [494, 371] on icon "button" at bounding box center [489, 368] width 10 height 10
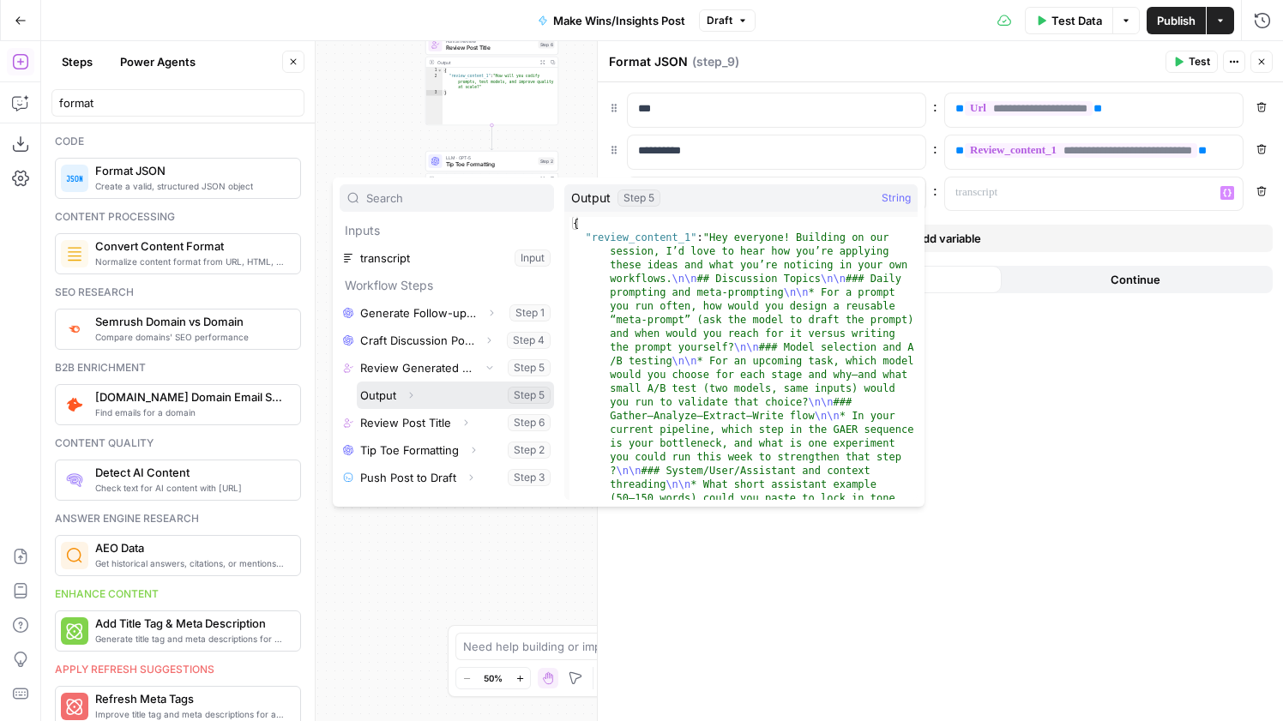
click at [417, 397] on button "Expand" at bounding box center [411, 395] width 22 height 22
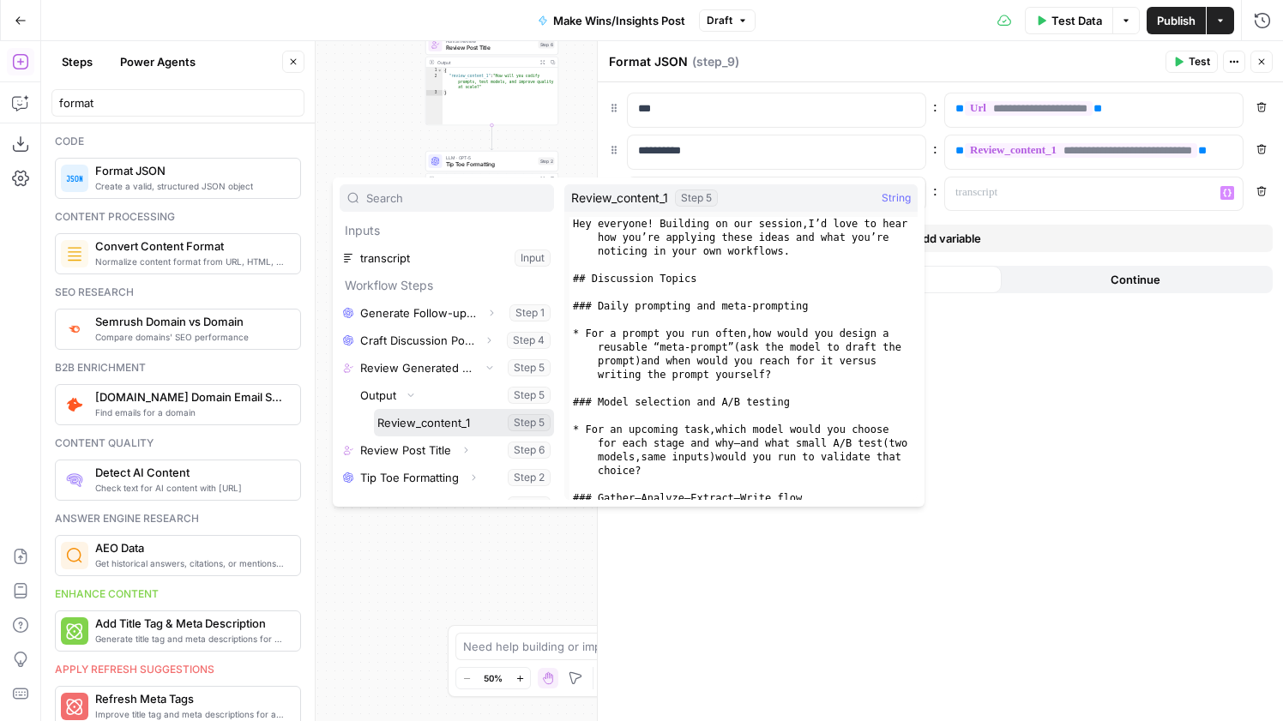
click at [411, 418] on button "Select variable Review_content_1" at bounding box center [464, 422] width 180 height 27
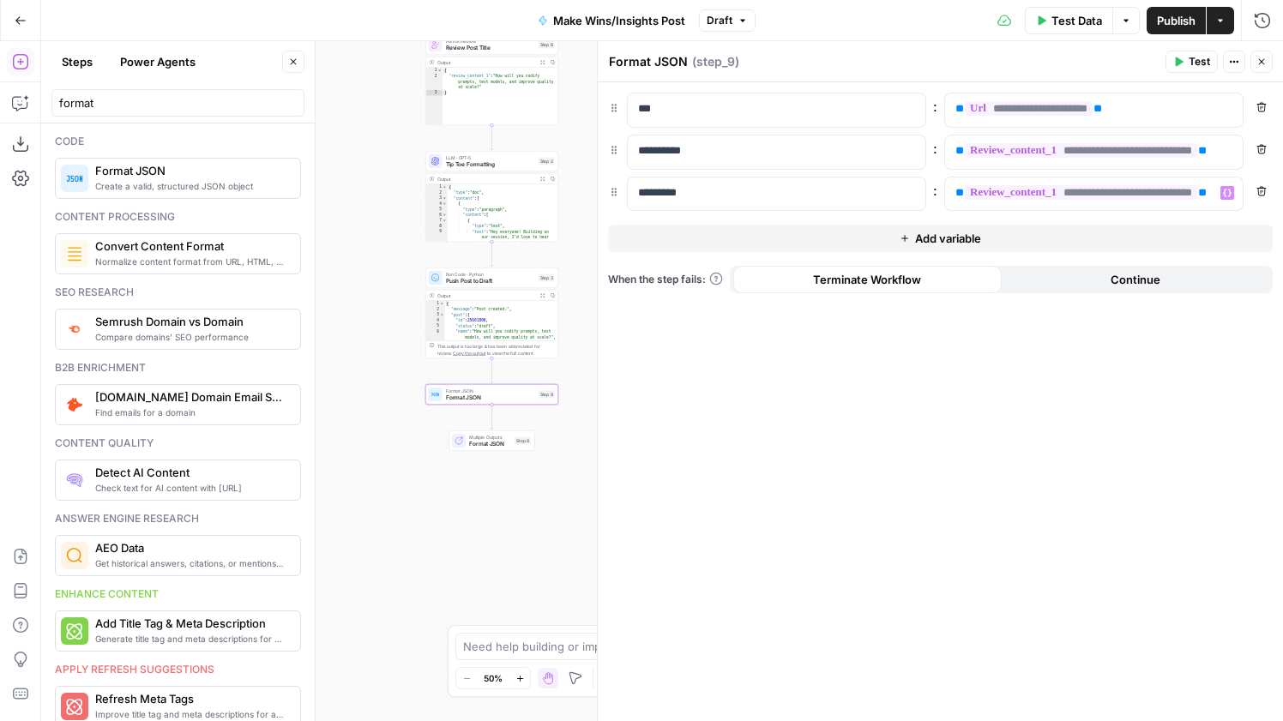
click at [1182, 13] on span "Publish" at bounding box center [1176, 20] width 39 height 17
click at [18, 7] on button "Go Back" at bounding box center [20, 20] width 31 height 31
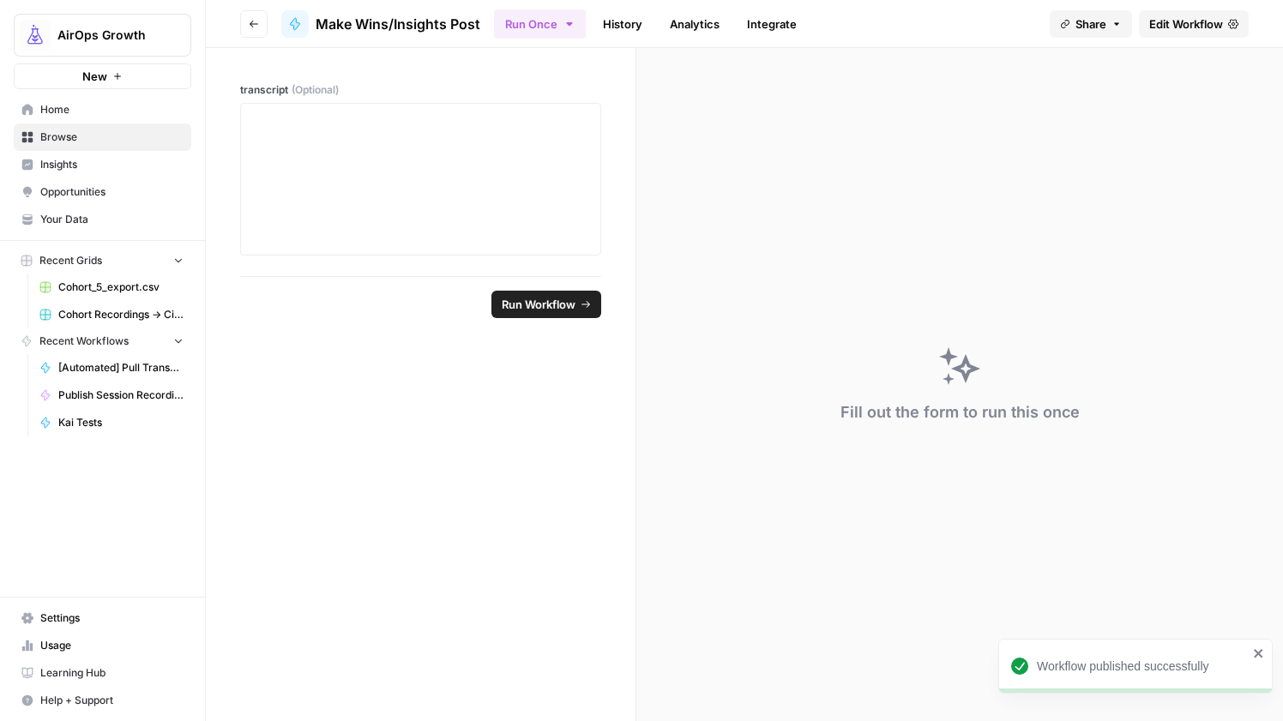
click at [99, 106] on span "Home" at bounding box center [111, 109] width 143 height 15
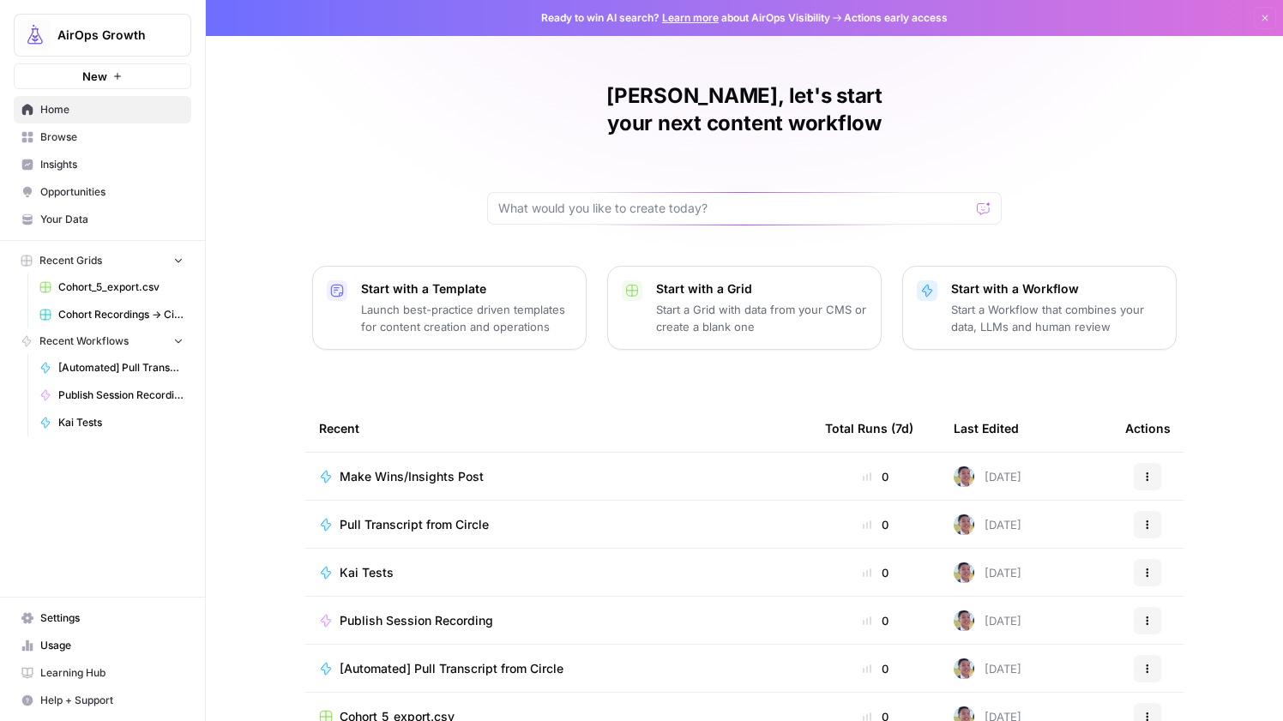
click at [95, 140] on span "Browse" at bounding box center [111, 136] width 143 height 15
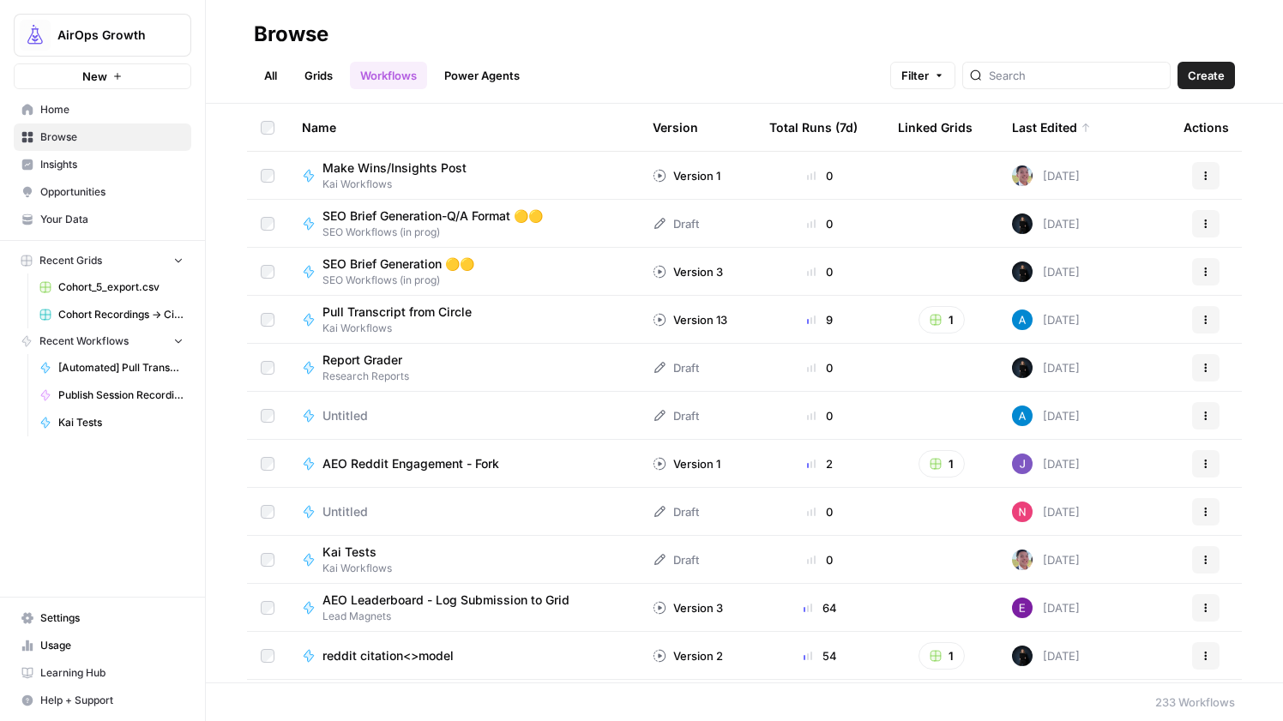
click at [320, 71] on link "Grids" at bounding box center [318, 75] width 49 height 27
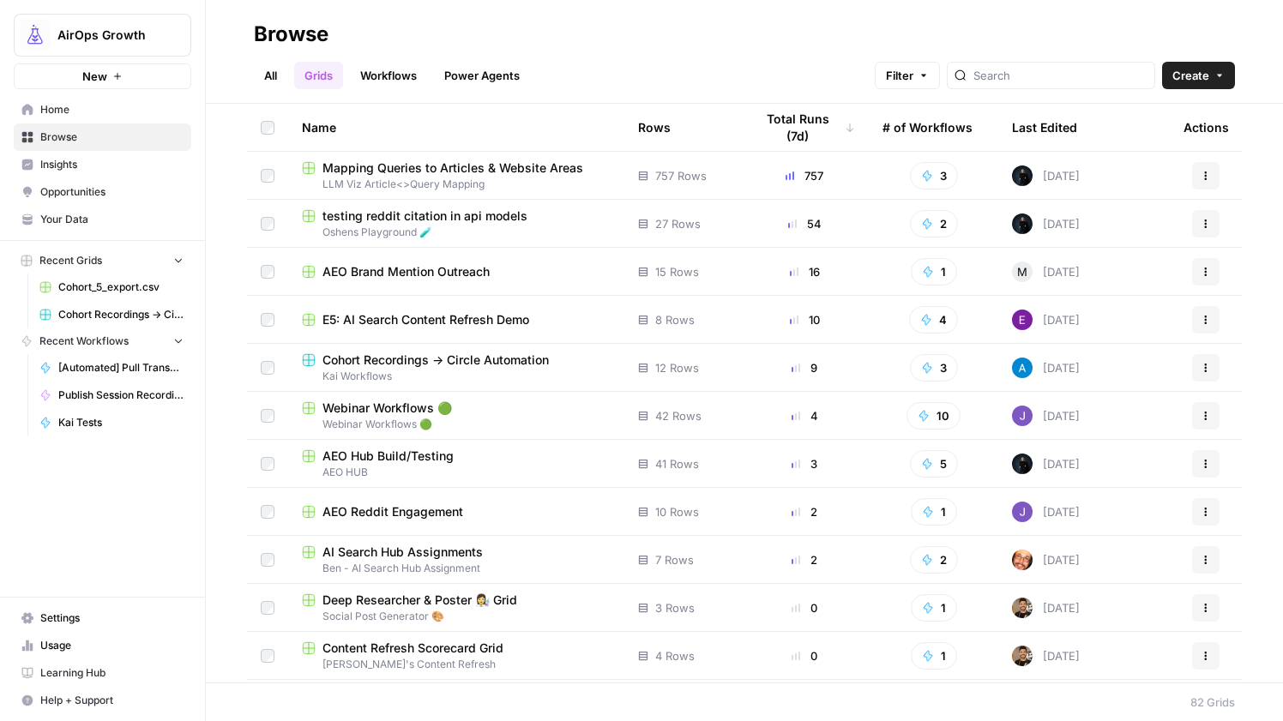
click at [257, 80] on link "All" at bounding box center [270, 75] width 33 height 27
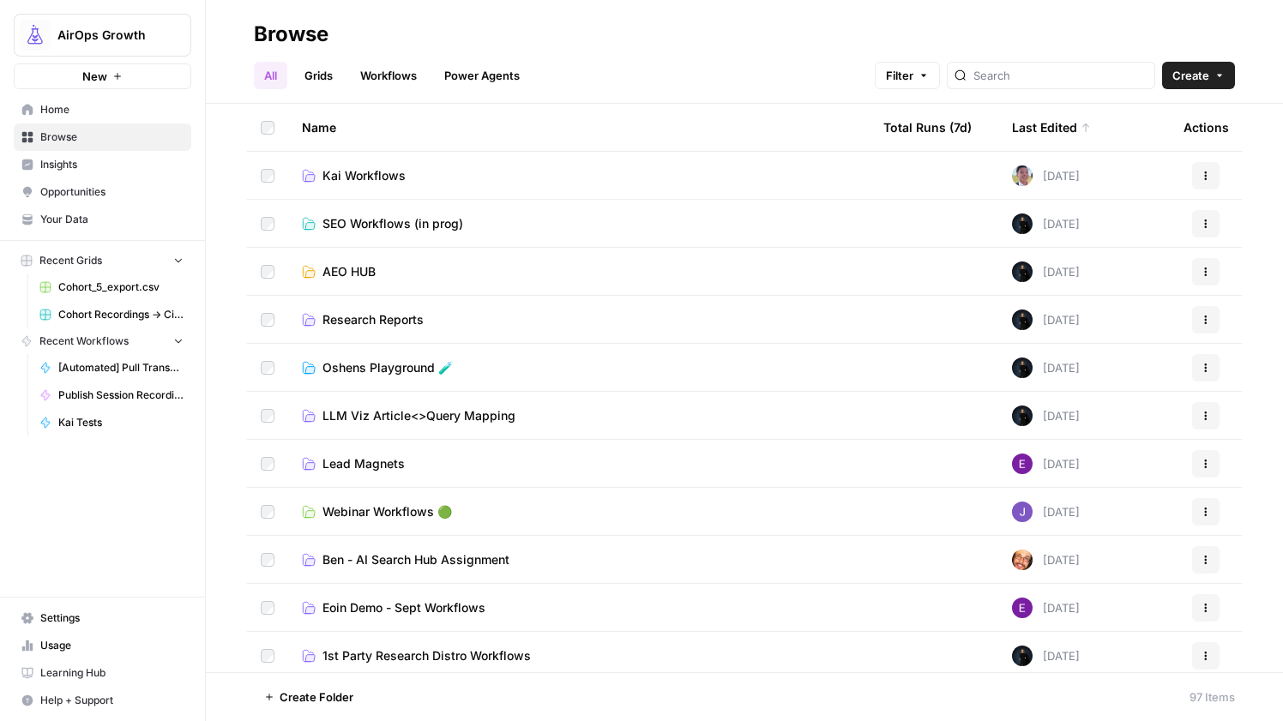
click at [356, 171] on span "Kai Workflows" at bounding box center [363, 175] width 83 height 17
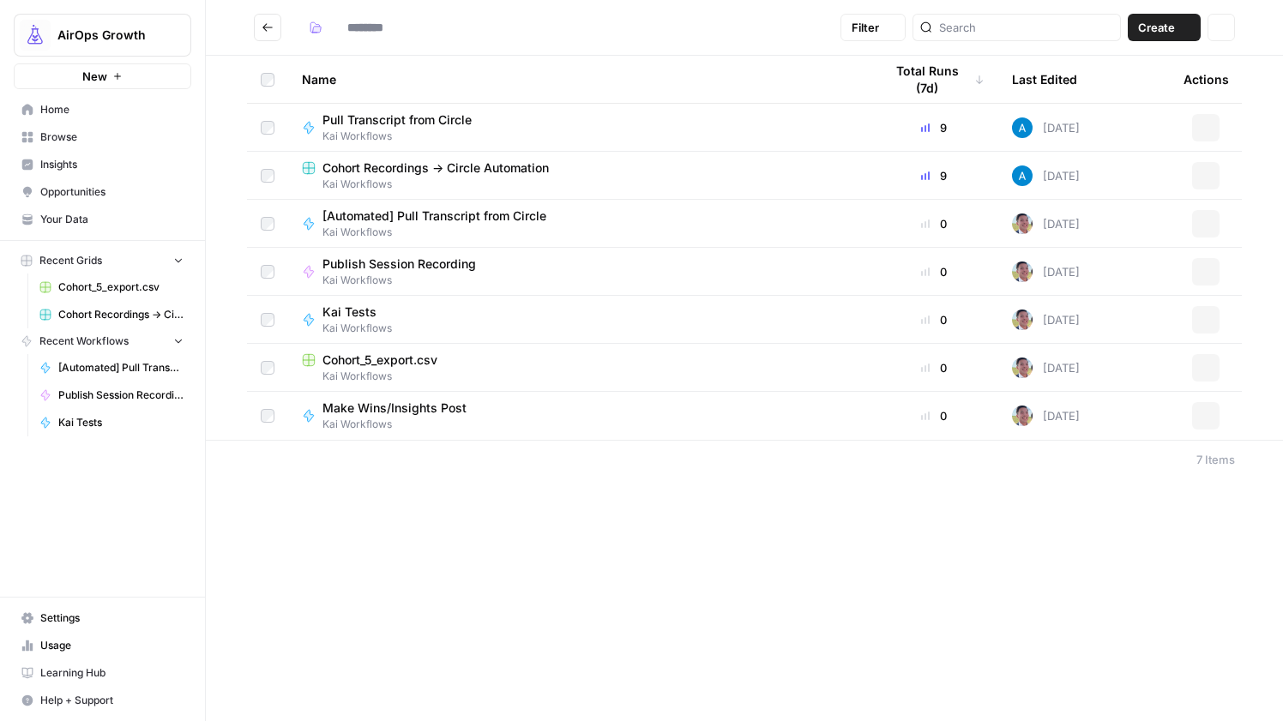
type input "**********"
click at [390, 358] on span "Cohort_5_export.csv" at bounding box center [379, 360] width 115 height 17
click at [374, 165] on span "Cohort Recordings -> Circle Automation" at bounding box center [435, 167] width 226 height 17
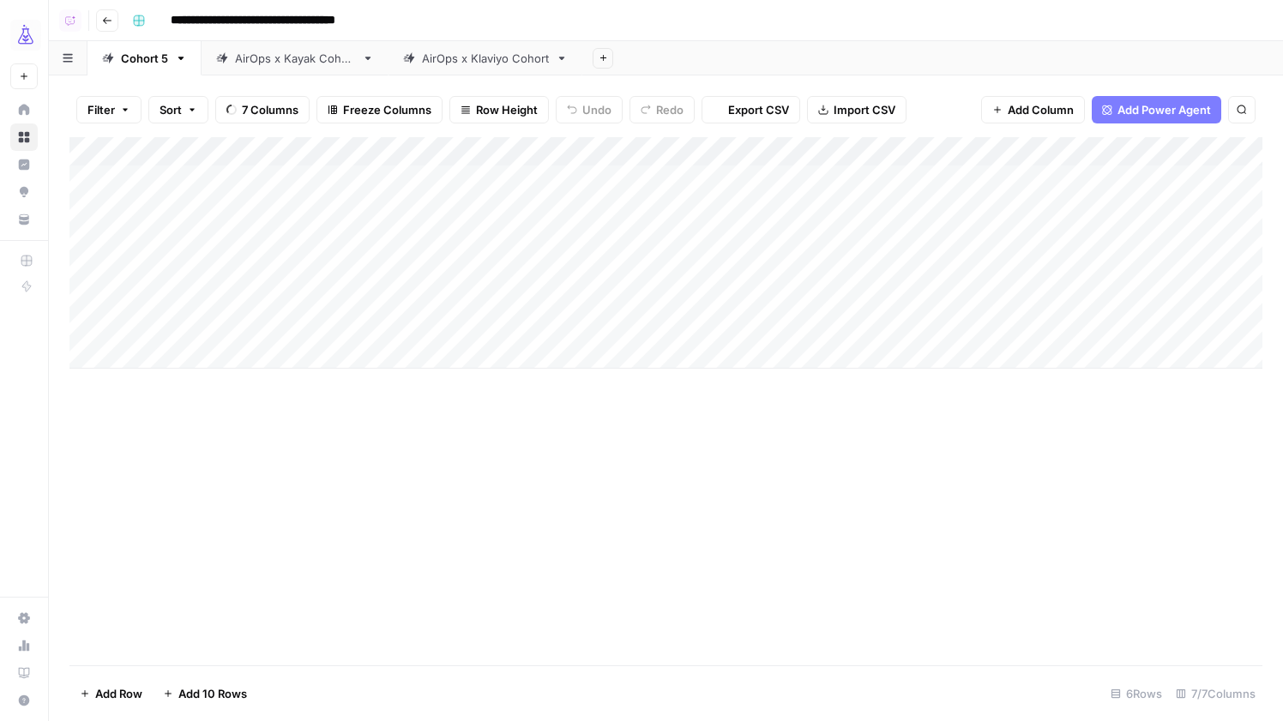
scroll to position [0, 201]
click at [1205, 157] on span "Add Column" at bounding box center [1223, 151] width 60 height 15
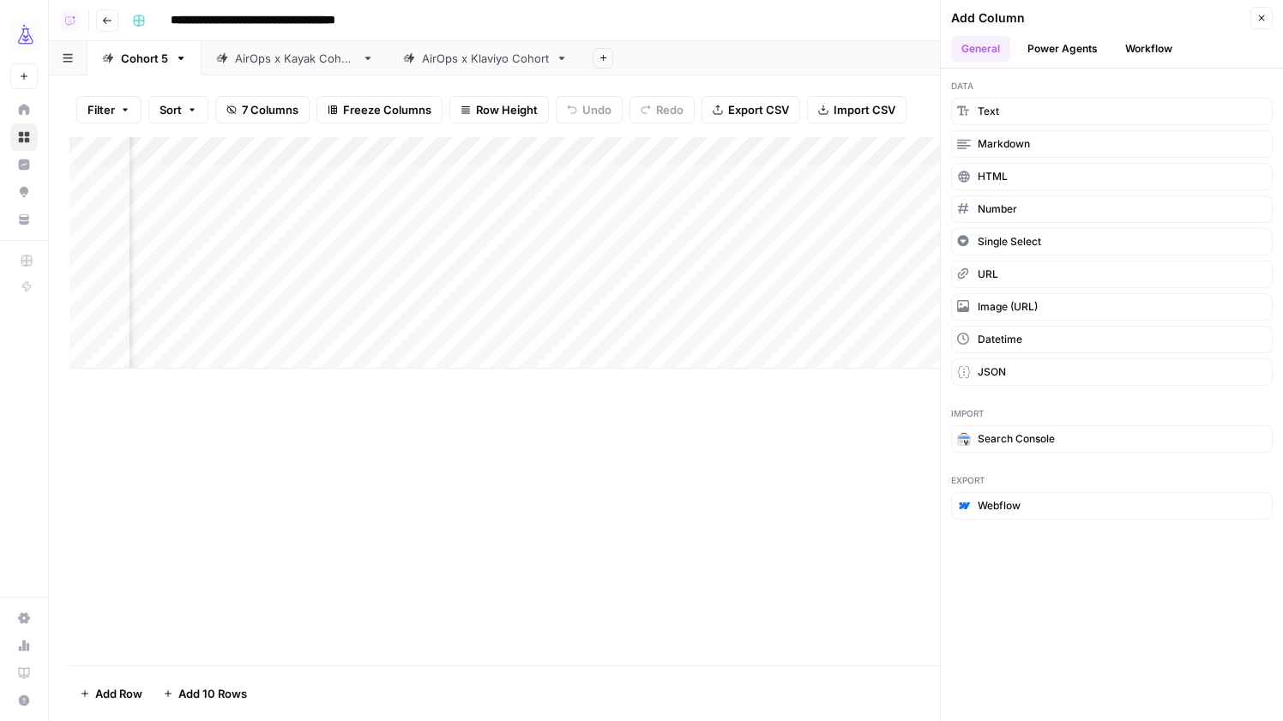
click at [1138, 50] on button "Workflow" at bounding box center [1149, 49] width 68 height 26
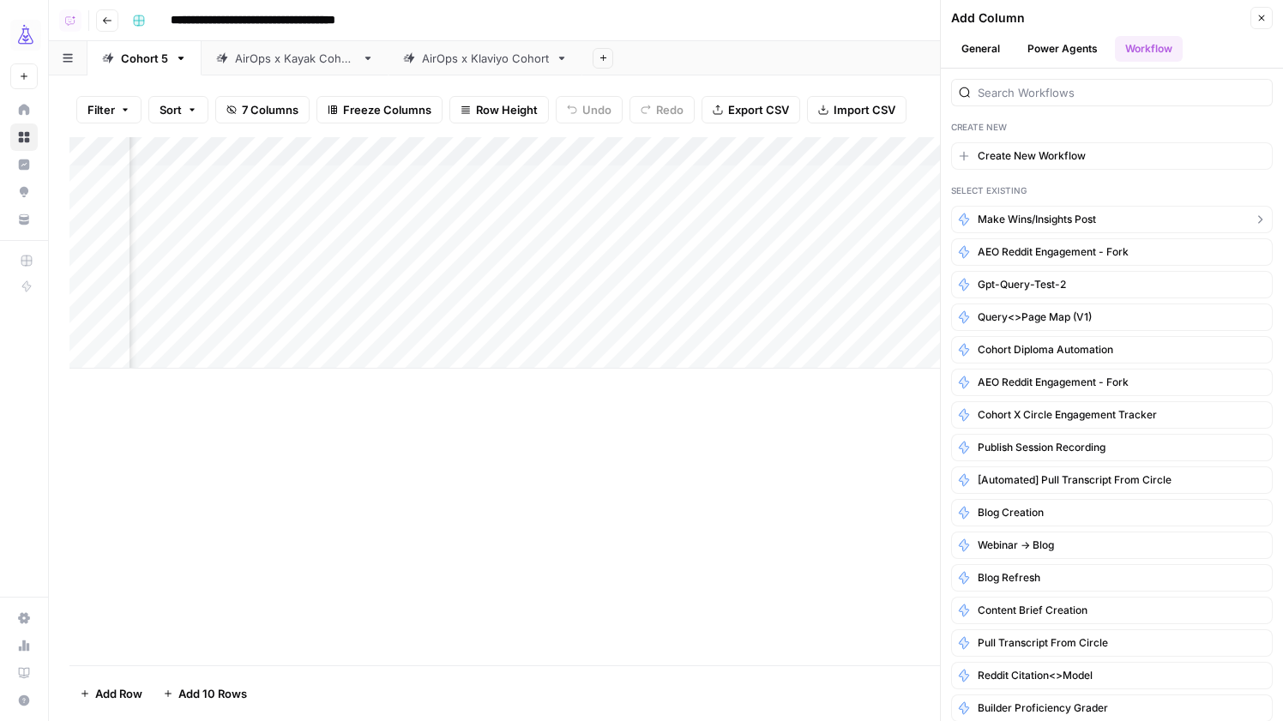
click at [1079, 213] on span "Make Wins/Insights Post" at bounding box center [1036, 219] width 118 height 15
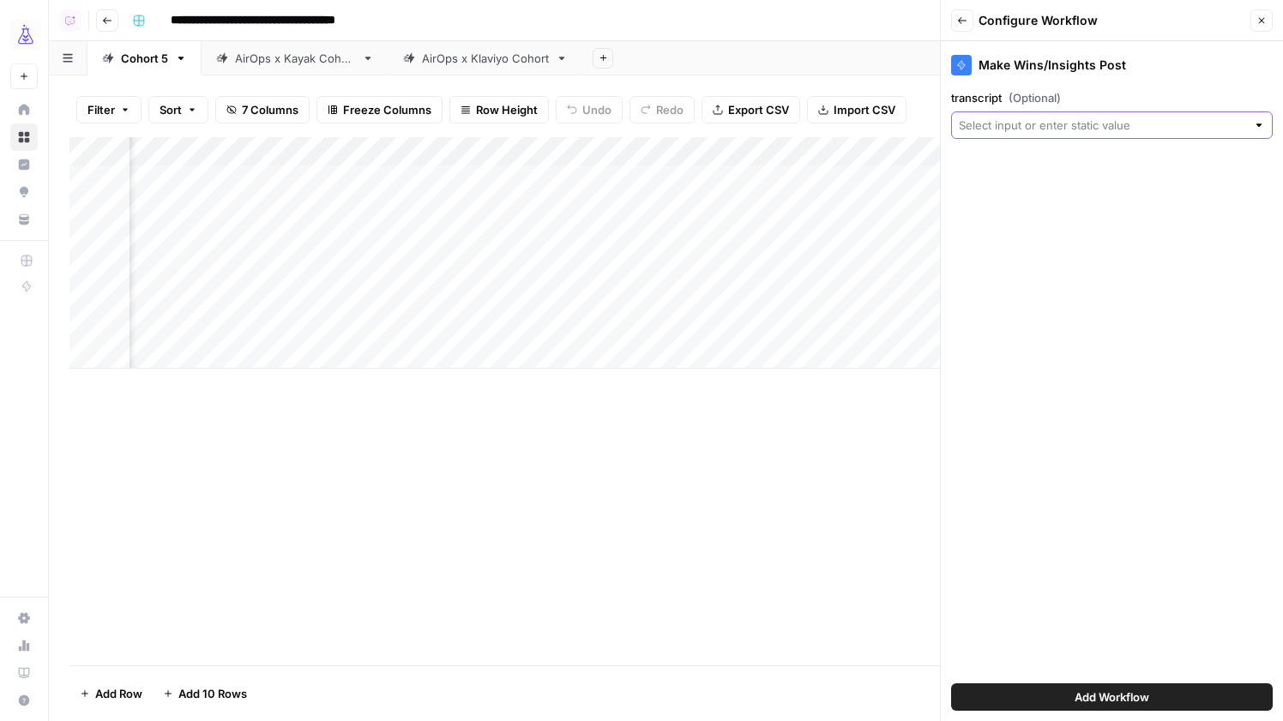
click at [1071, 117] on input "transcript (Optional)" at bounding box center [1102, 125] width 287 height 17
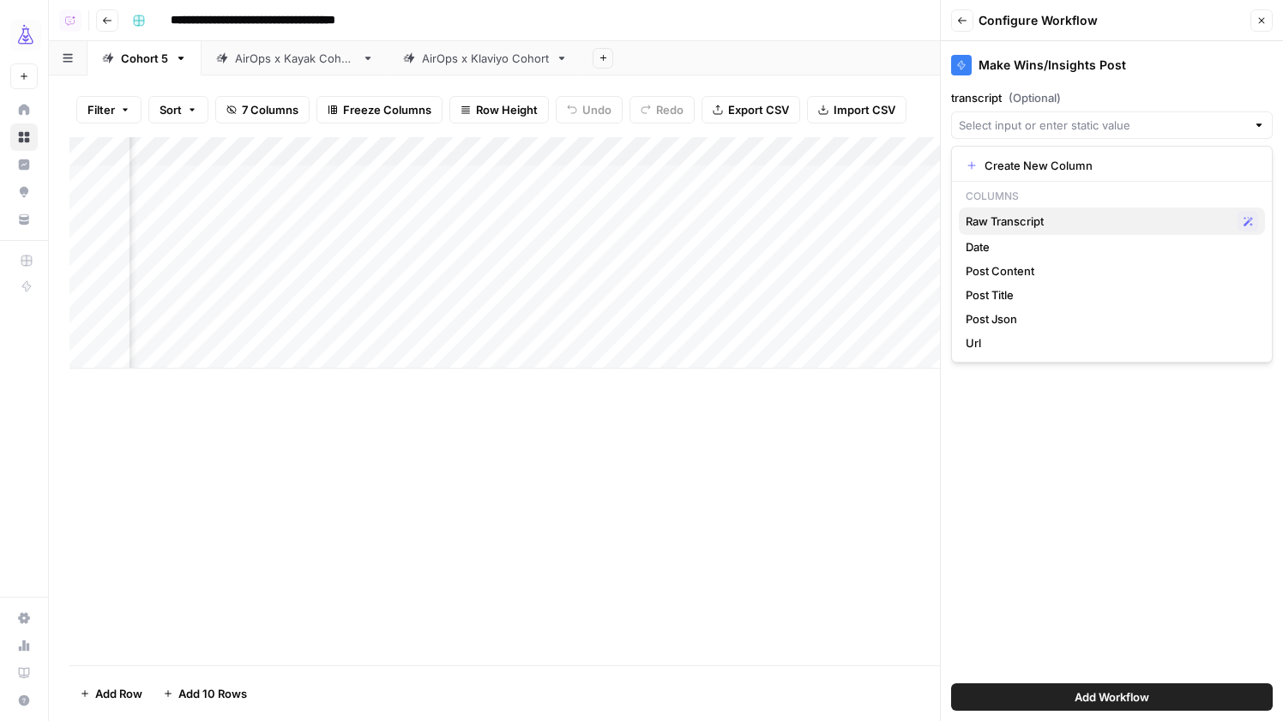
click at [1049, 218] on span "Raw Transcript" at bounding box center [1097, 221] width 265 height 17
type input "Raw Transcript"
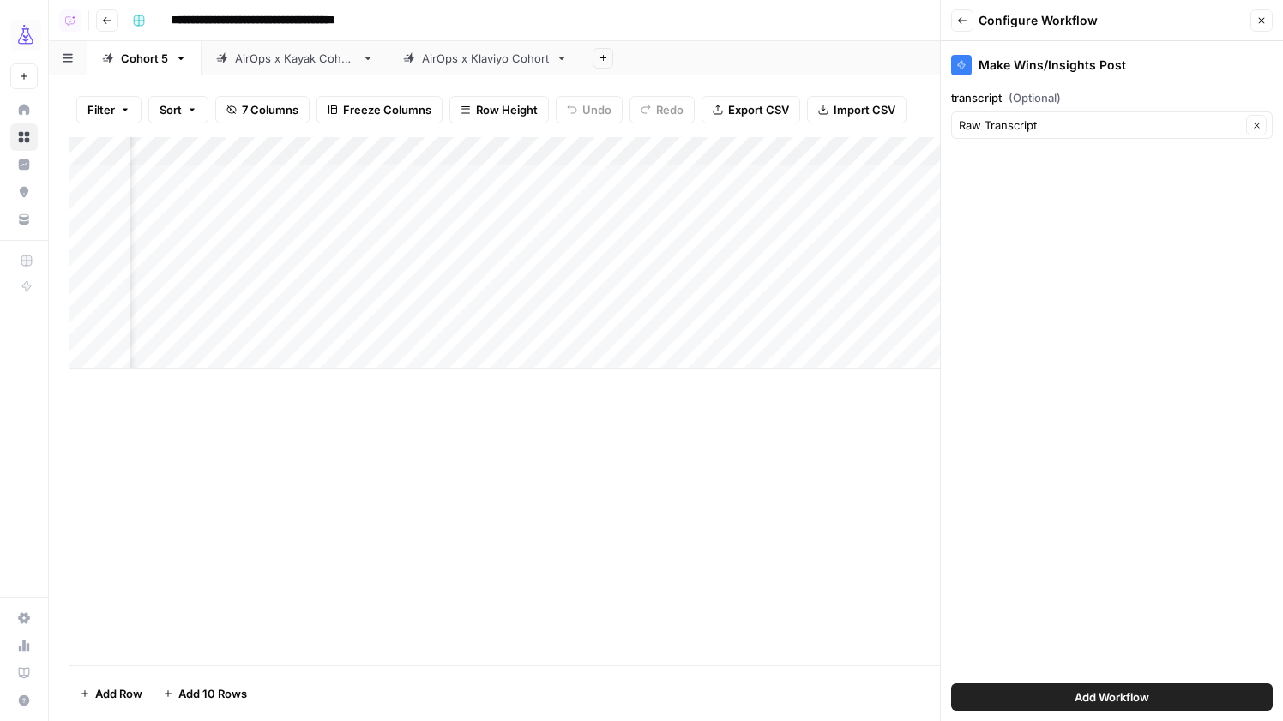
click at [1097, 698] on span "Add Workflow" at bounding box center [1111, 696] width 75 height 17
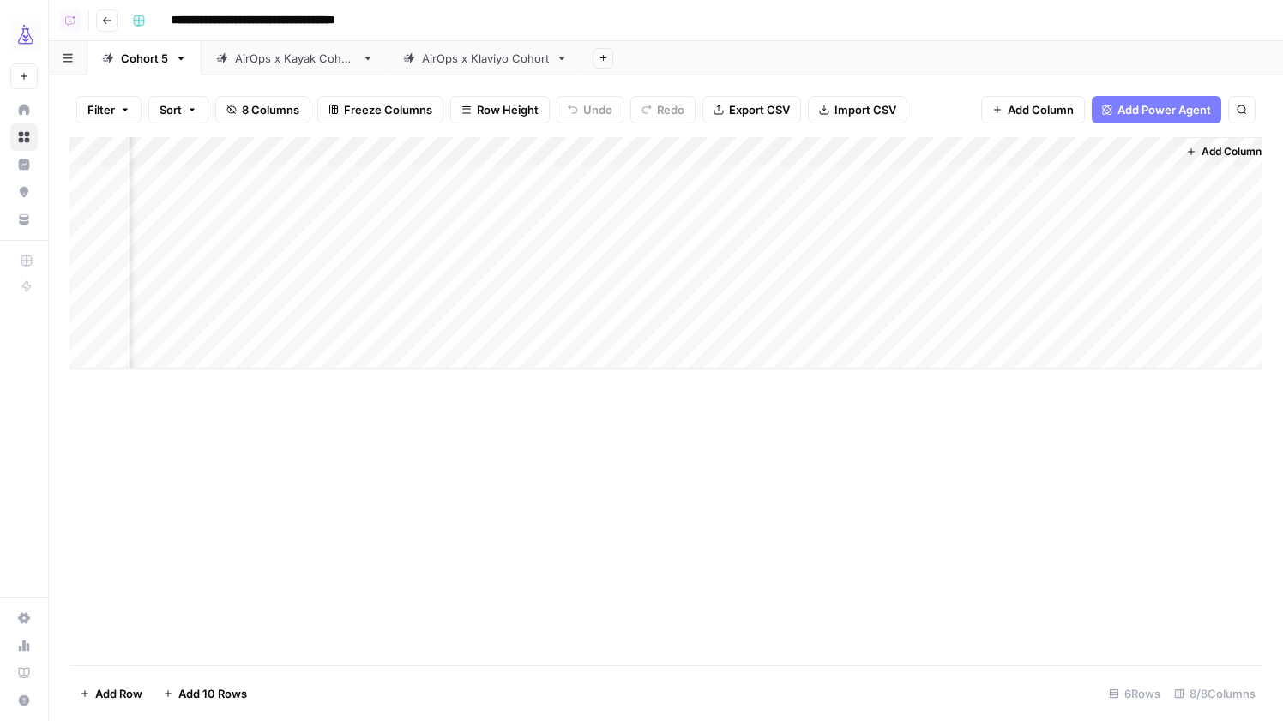
scroll to position [0, 413]
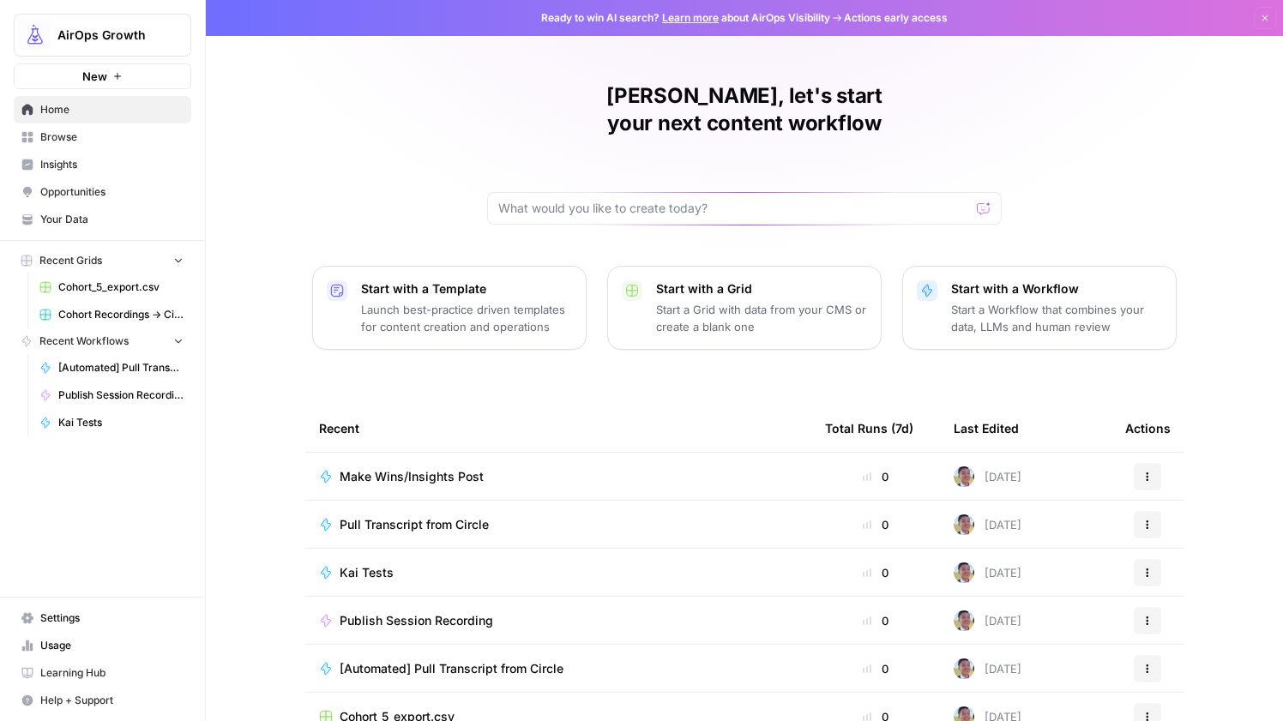
click at [99, 39] on span "AirOps Growth" at bounding box center [109, 35] width 104 height 17
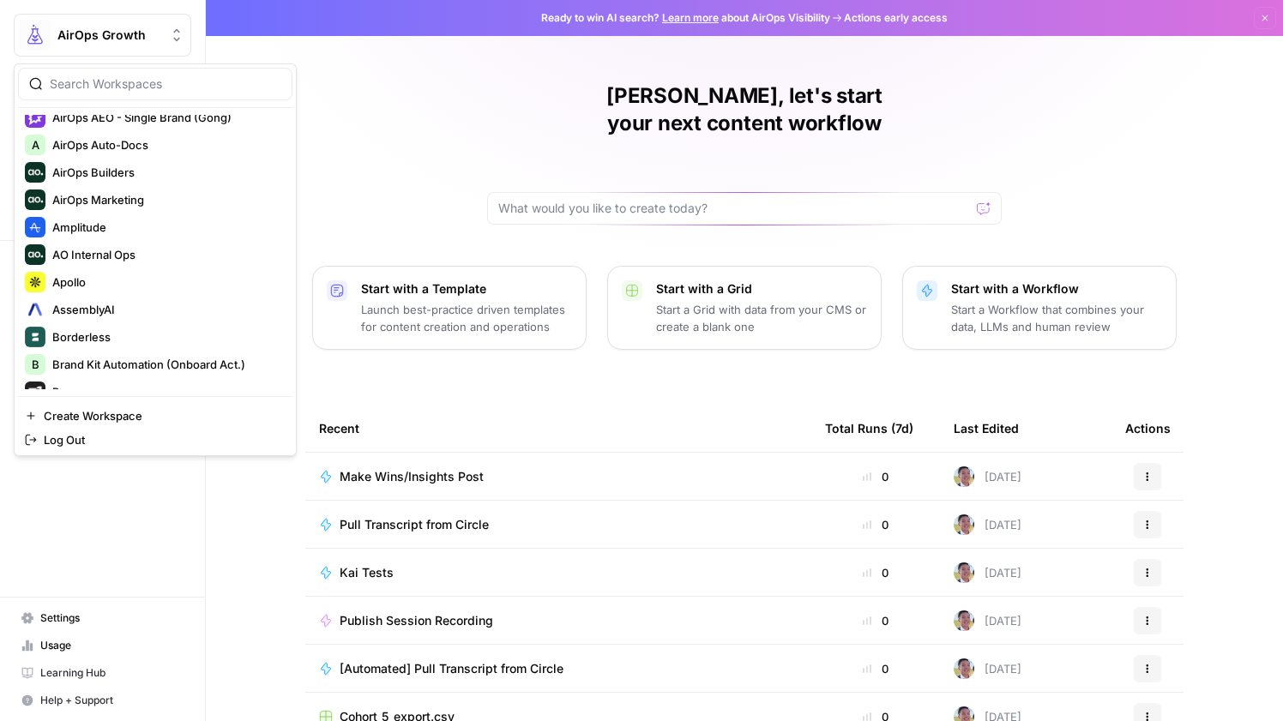
scroll to position [122, 0]
click at [157, 226] on span "Amplitude" at bounding box center [165, 226] width 226 height 17
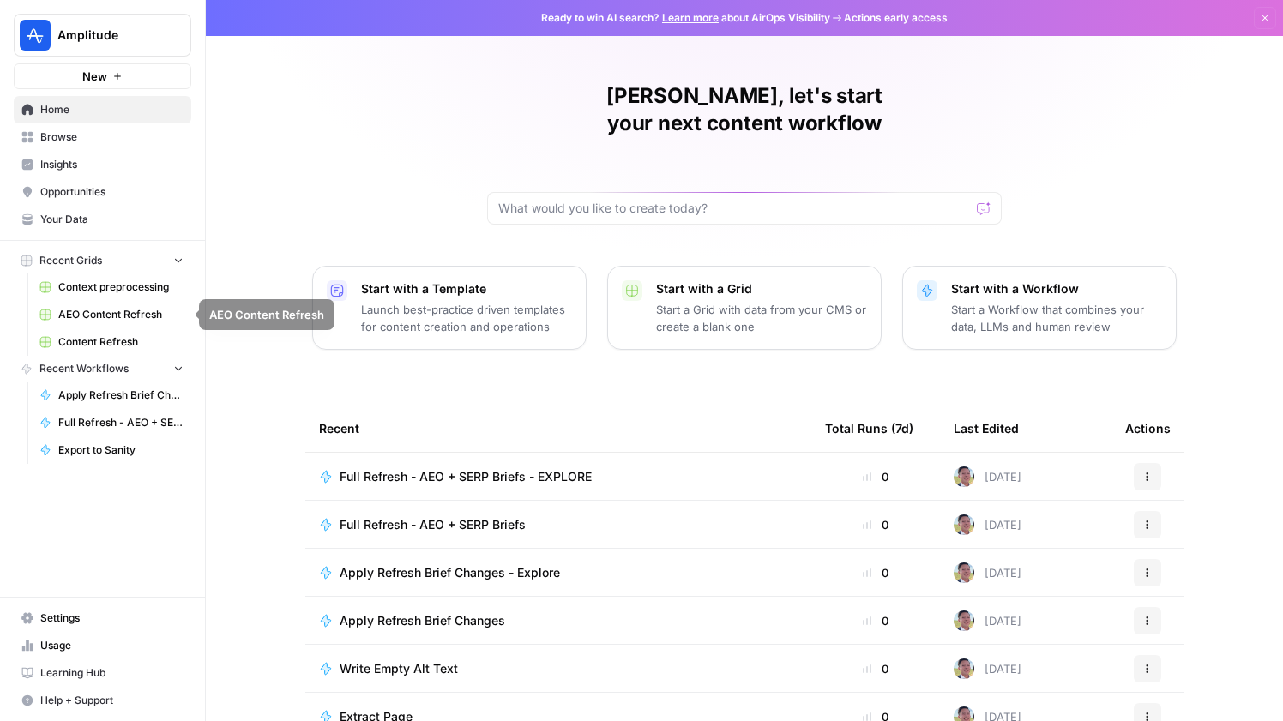
click at [117, 338] on span "Content Refresh" at bounding box center [120, 341] width 125 height 15
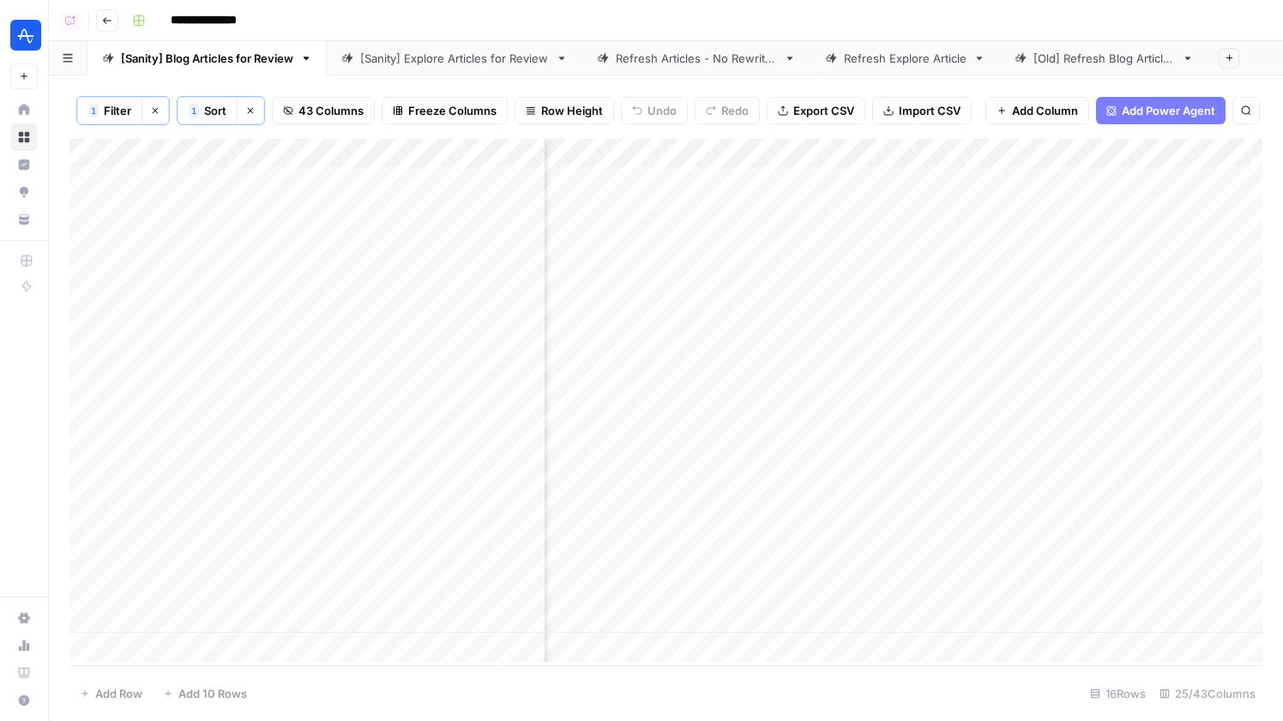
scroll to position [0, 2513]
